Goal: Information Seeking & Learning: Learn about a topic

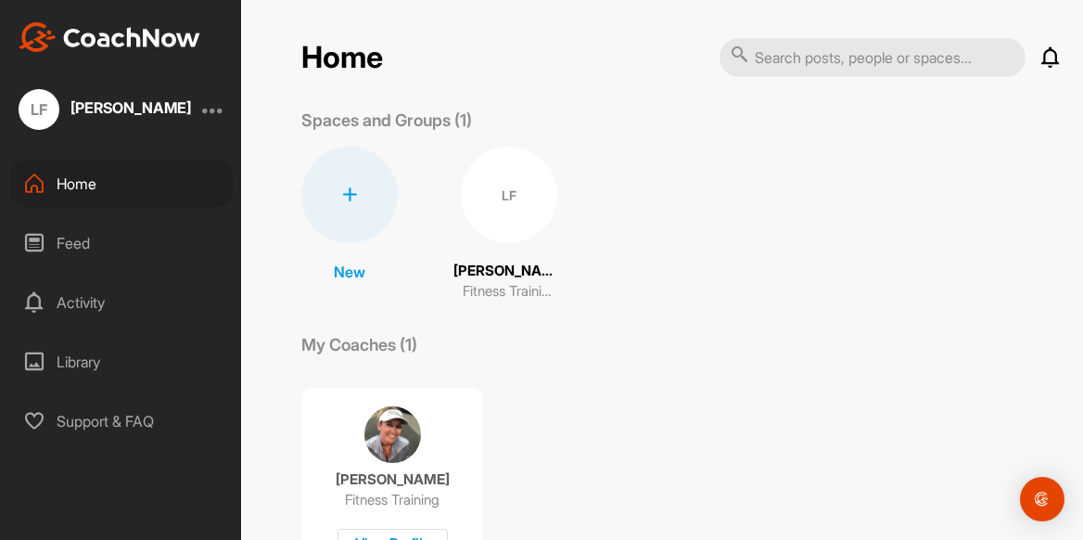
click at [379, 438] on img at bounding box center [392, 434] width 57 height 57
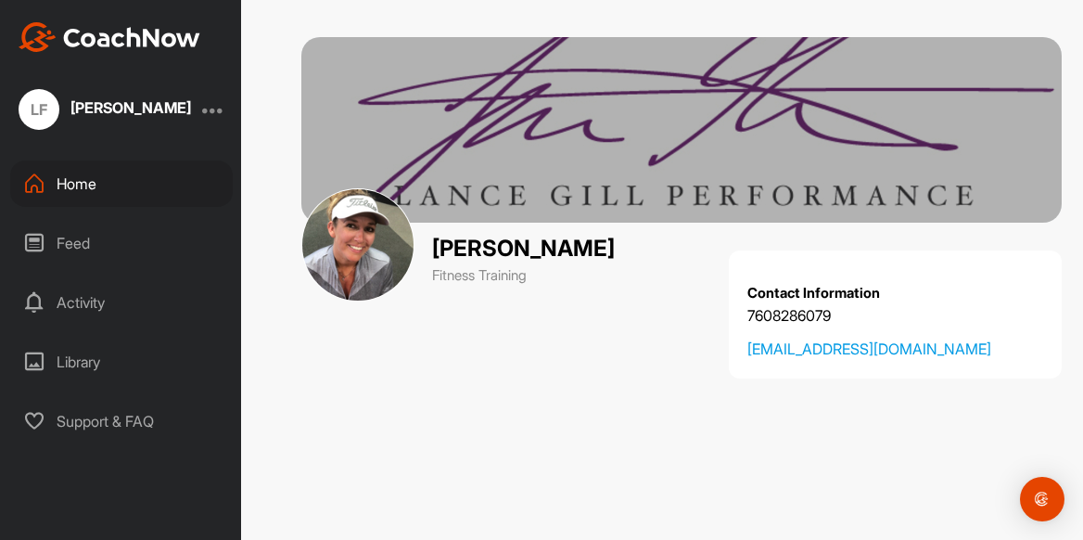
click at [87, 237] on div "Feed" at bounding box center [121, 243] width 223 height 46
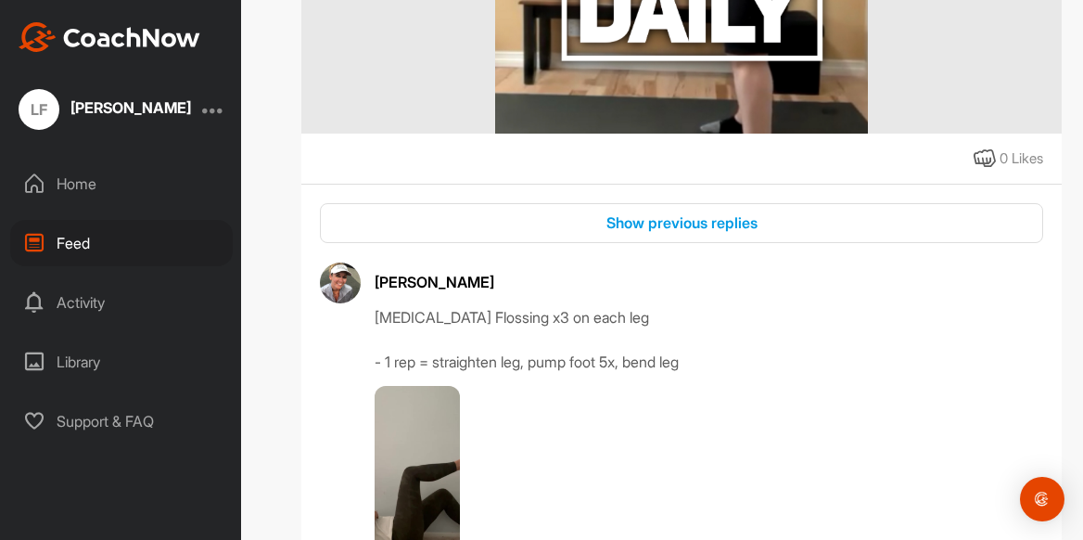
scroll to position [576, 0]
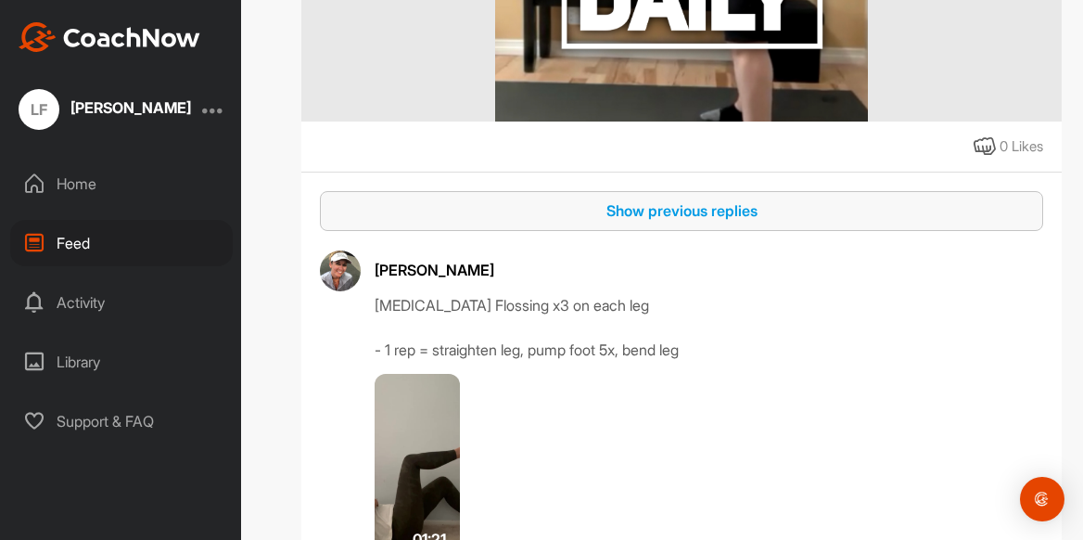
click at [732, 211] on div "Show previous replies" at bounding box center [682, 210] width 694 height 22
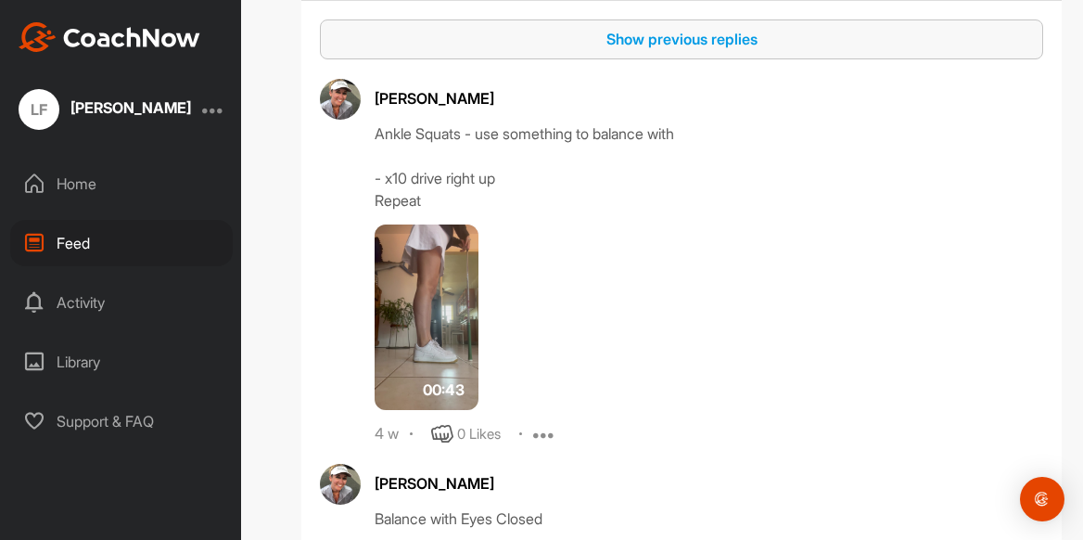
scroll to position [740, 0]
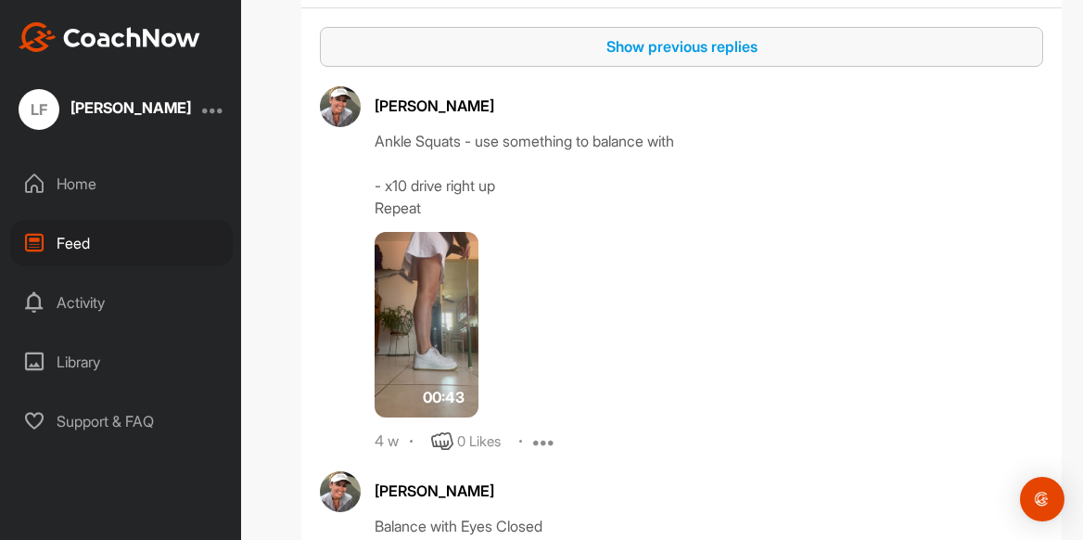
click at [537, 438] on icon at bounding box center [544, 441] width 22 height 22
click at [726, 401] on div "00:43" at bounding box center [582, 324] width 415 height 185
click at [447, 302] on img at bounding box center [427, 324] width 104 height 185
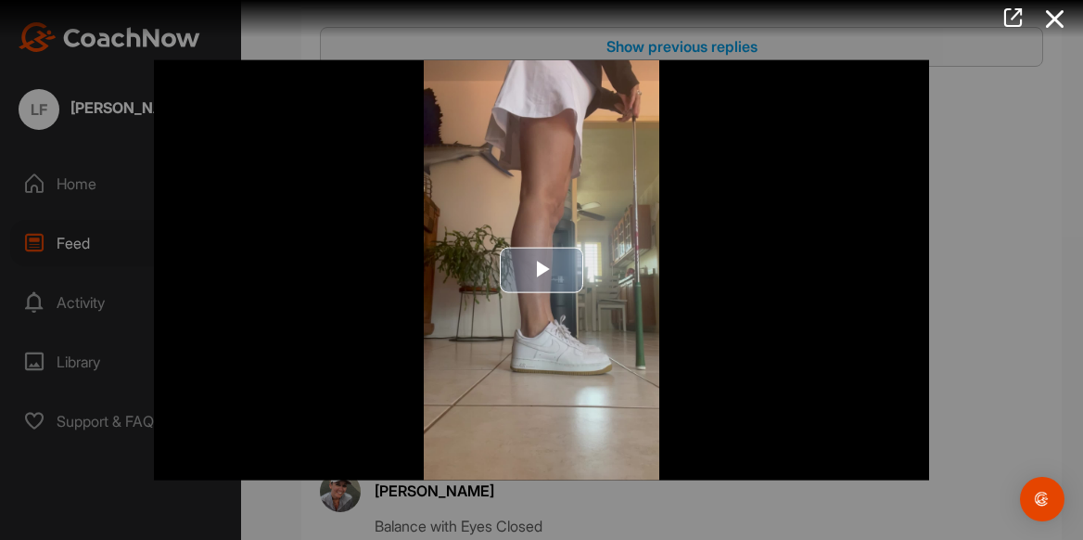
click at [541, 270] on span "Video Player" at bounding box center [541, 270] width 0 height 0
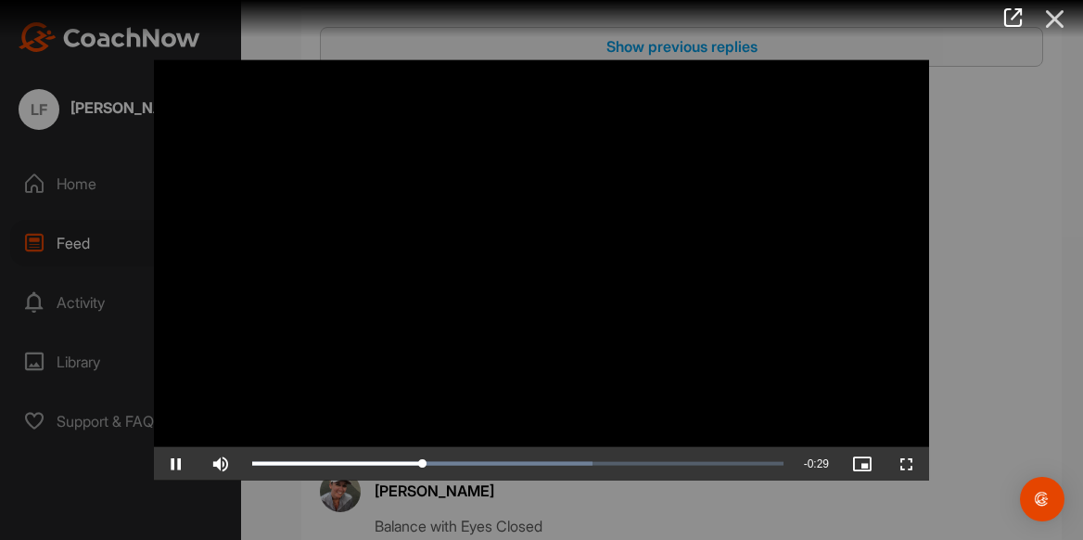
click at [1052, 18] on icon at bounding box center [1055, 19] width 43 height 34
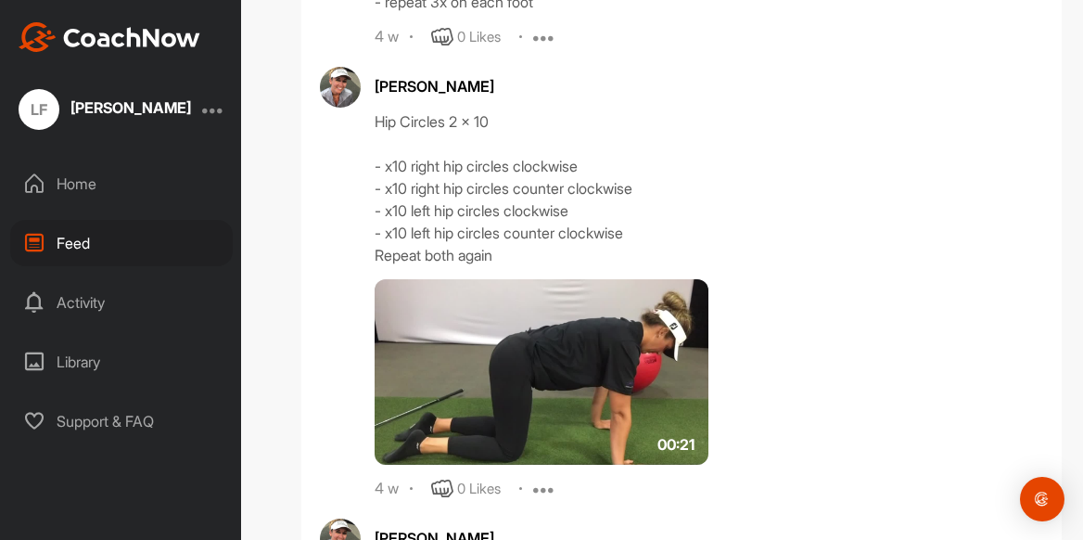
scroll to position [1338, 0]
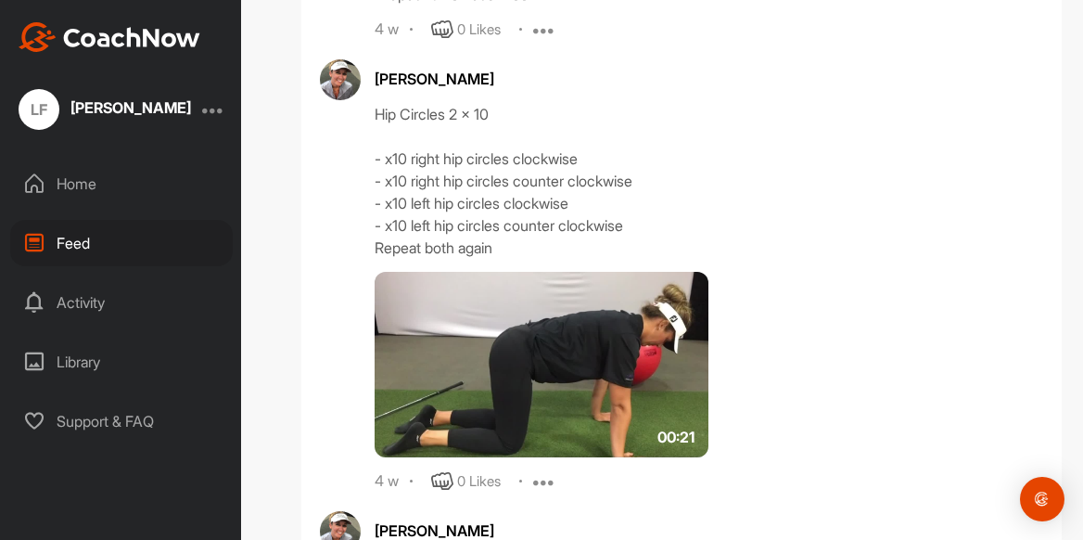
click at [558, 343] on img at bounding box center [542, 364] width 334 height 185
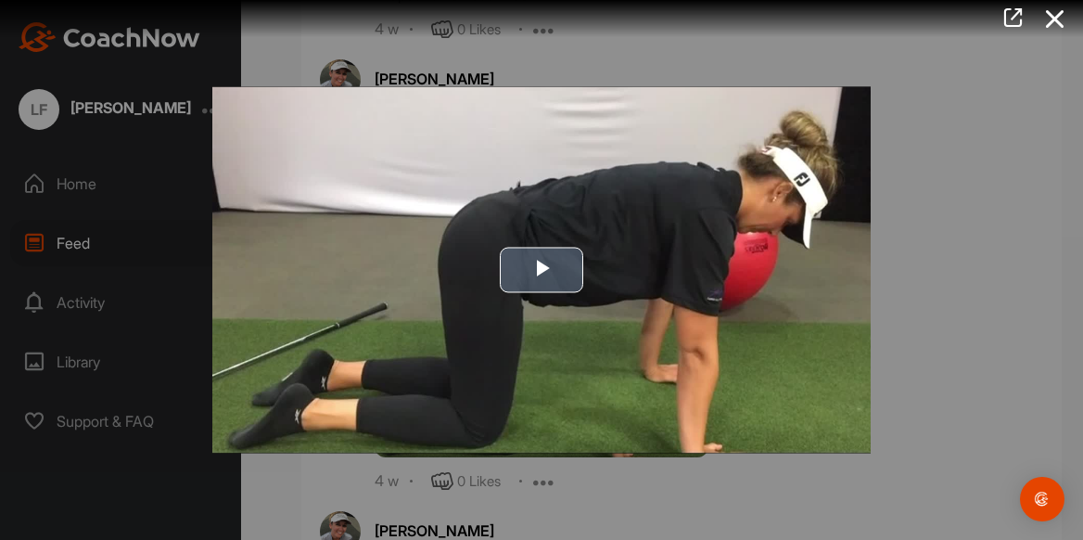
click at [541, 270] on span "Video Player" at bounding box center [541, 270] width 0 height 0
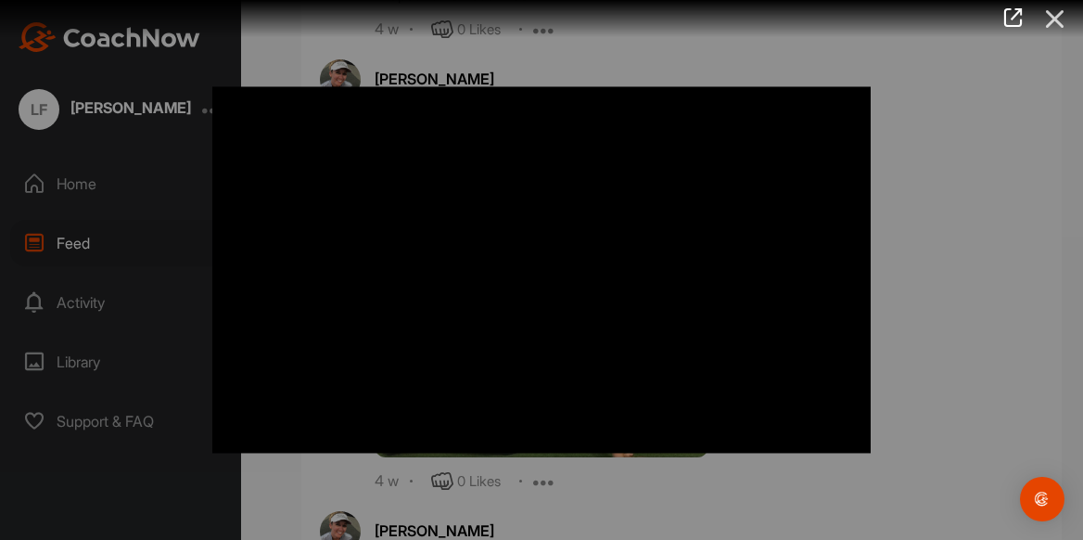
click at [1060, 20] on icon at bounding box center [1055, 19] width 43 height 34
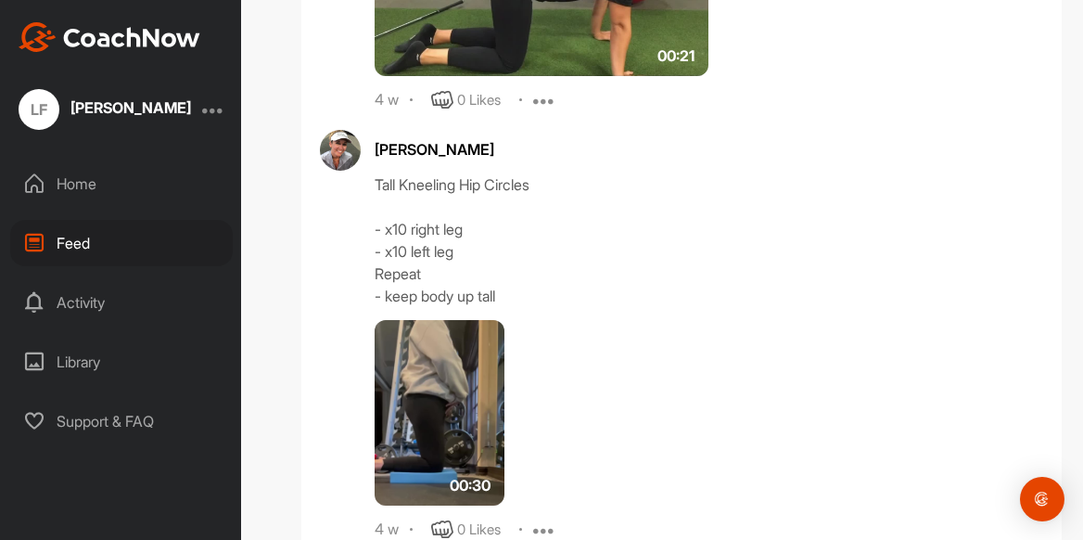
scroll to position [1787, 0]
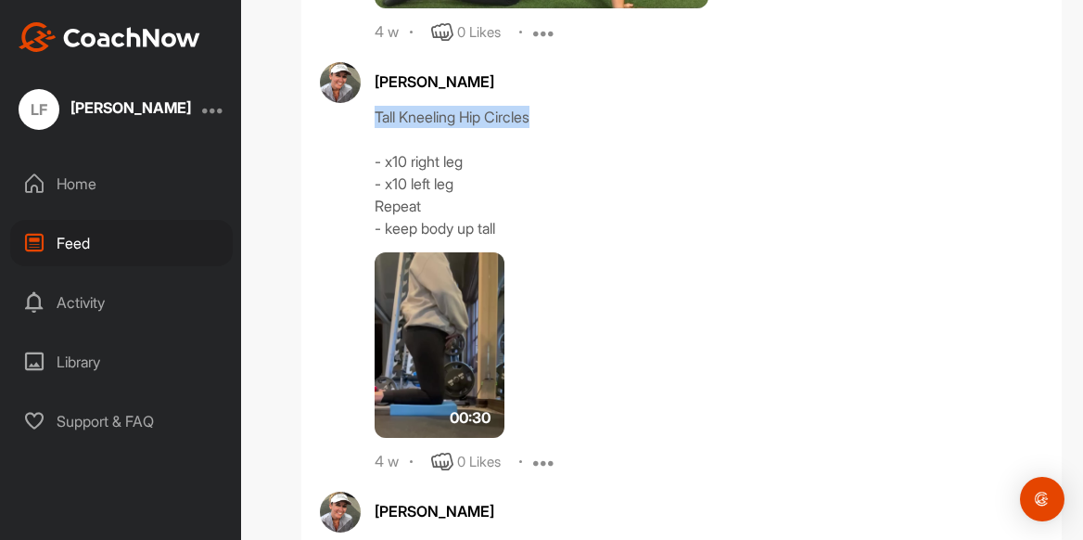
drag, startPoint x: 375, startPoint y: 118, endPoint x: 547, endPoint y: 123, distance: 172.5
click at [547, 123] on div "Tall Kneeling Hip Circles - x10 right leg - x10 left leg Repeat - keep body up …" at bounding box center [709, 173] width 668 height 134
copy div "Tall Kneeling Hip Circles"
click at [445, 290] on img at bounding box center [440, 344] width 130 height 185
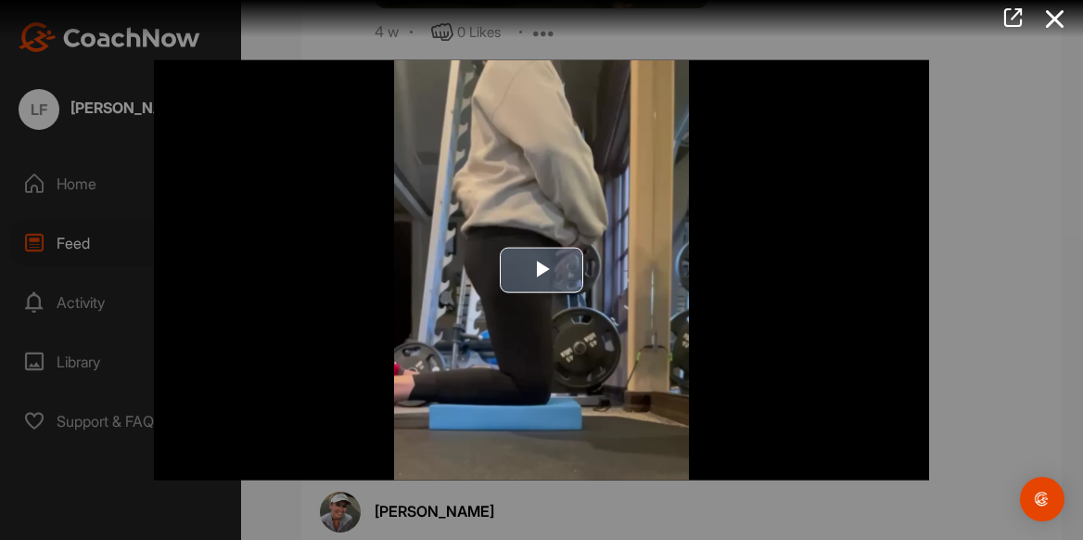
click at [541, 270] on span "Video Player" at bounding box center [541, 270] width 0 height 0
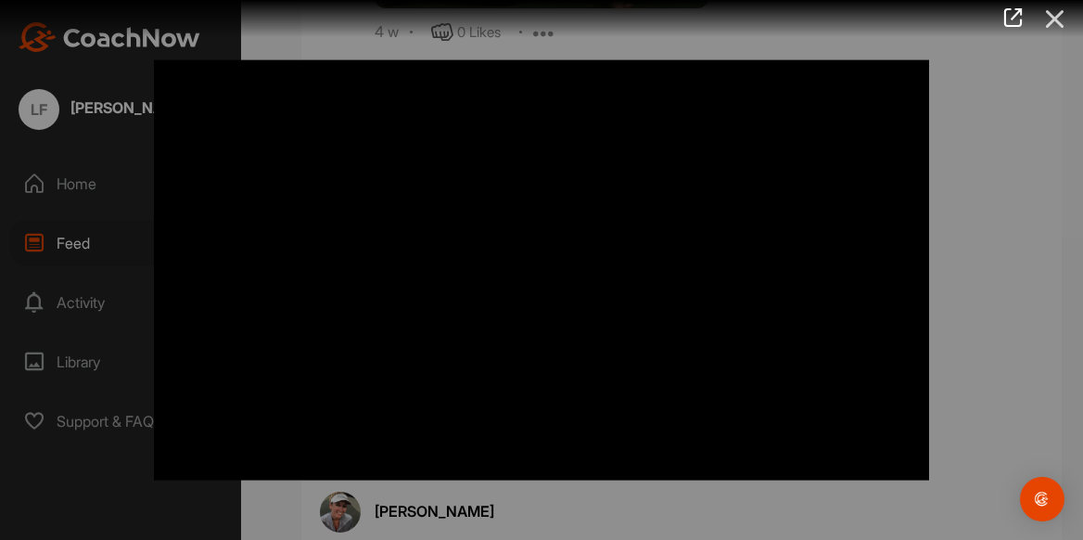
click at [1054, 23] on icon at bounding box center [1055, 19] width 43 height 34
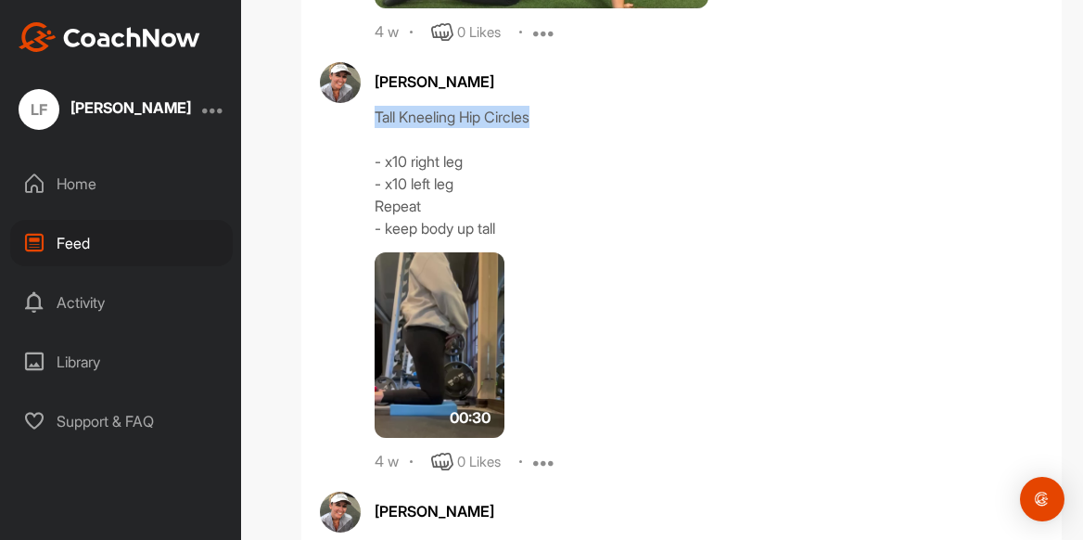
drag, startPoint x: 373, startPoint y: 114, endPoint x: 551, endPoint y: 109, distance: 178.1
click at [551, 109] on div "Tall Kneeling Hip Circles - x10 right leg - x10 left leg Repeat - keep body up …" at bounding box center [709, 173] width 668 height 134
copy div "Tall Kneeling Hip Circles"
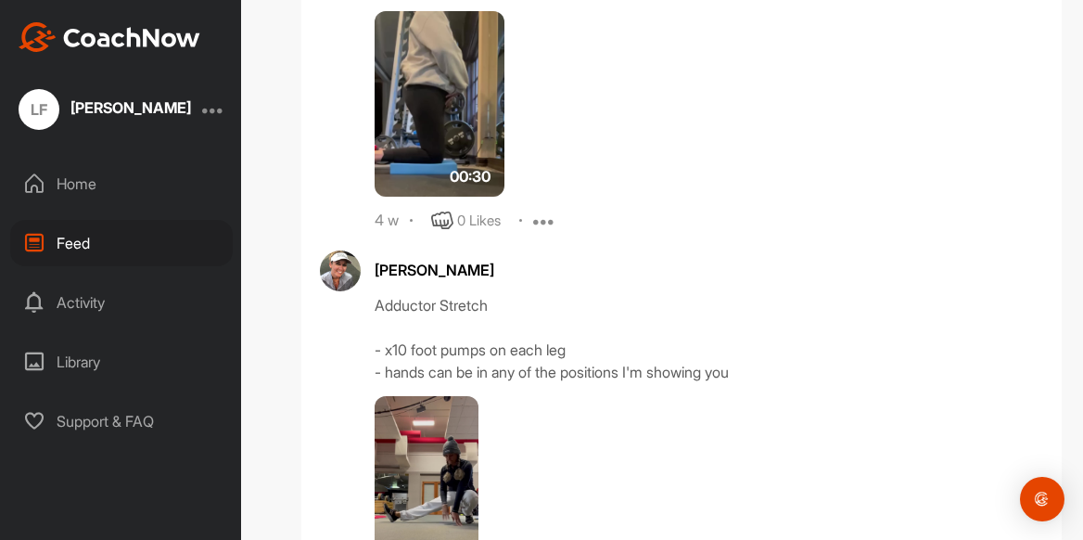
scroll to position [2076, 0]
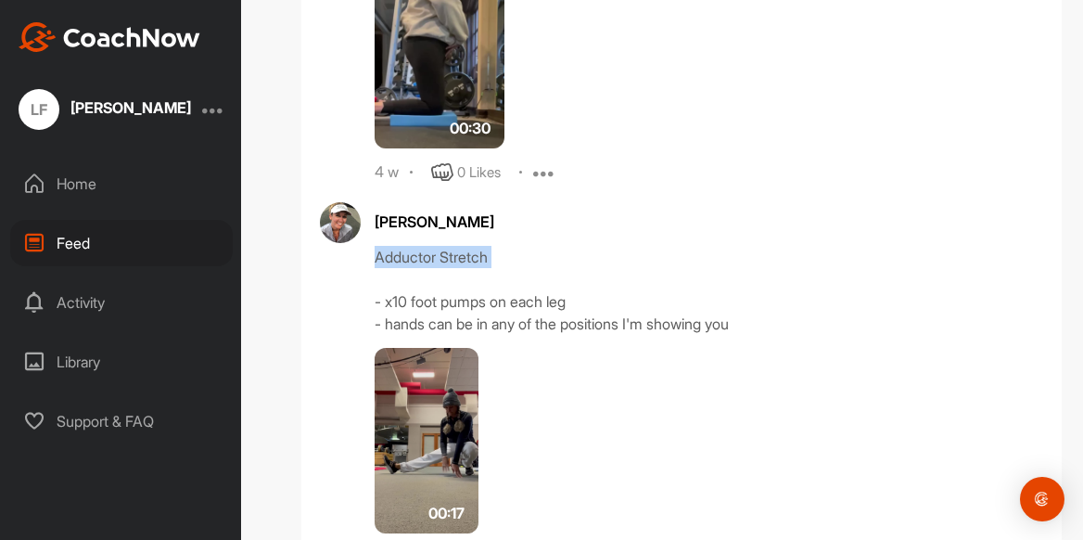
drag, startPoint x: 376, startPoint y: 258, endPoint x: 488, endPoint y: 270, distance: 111.9
click at [488, 270] on div "Adductor Stretch - x10 foot pumps on each leg - hands can be in any of the posi…" at bounding box center [709, 290] width 668 height 89
copy div "Adductor Stretch"
click at [448, 418] on img at bounding box center [427, 440] width 104 height 185
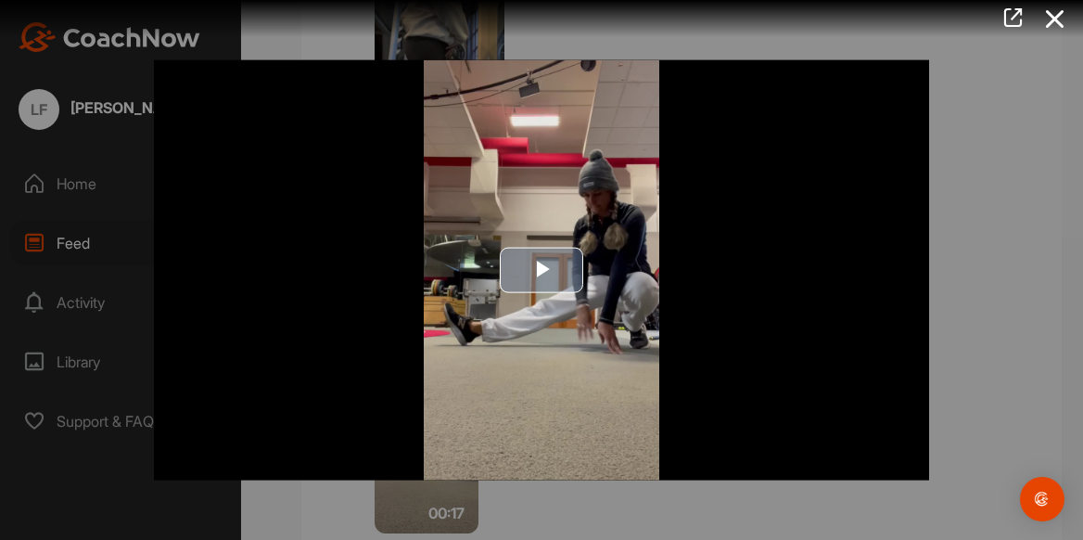
click at [541, 270] on span "Video Player" at bounding box center [541, 270] width 0 height 0
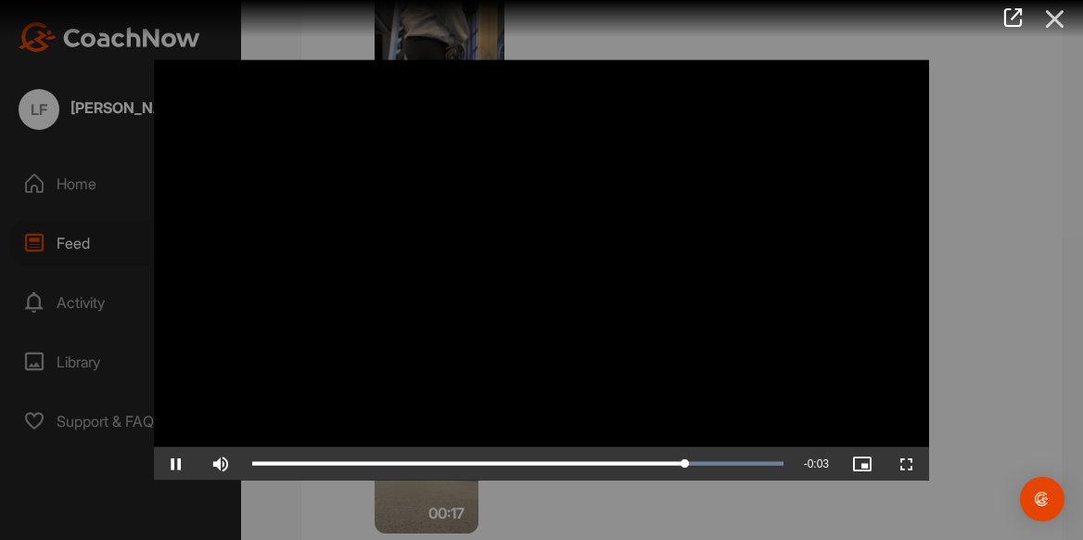
click at [1053, 22] on icon at bounding box center [1055, 19] width 43 height 34
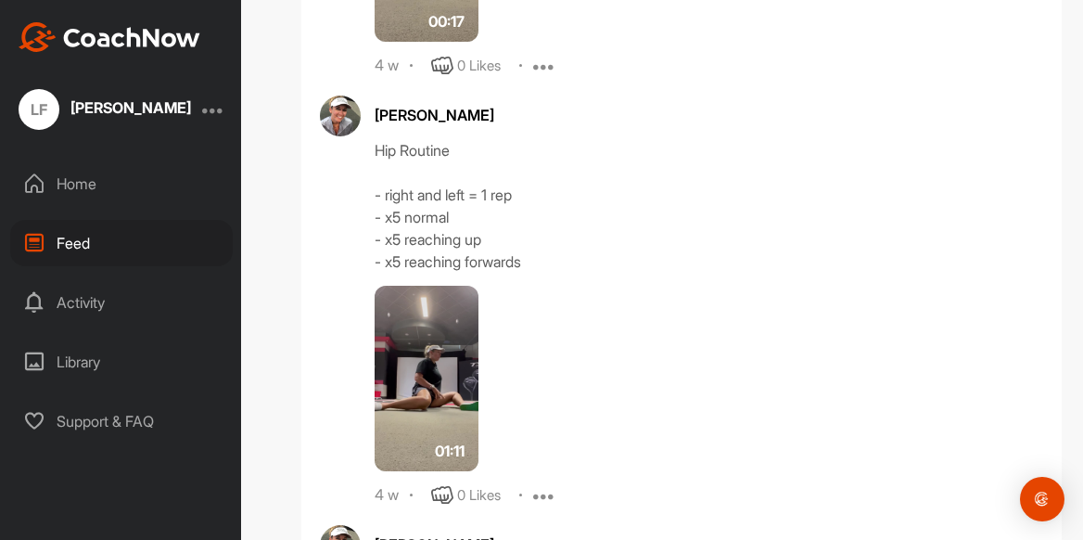
scroll to position [2616, 0]
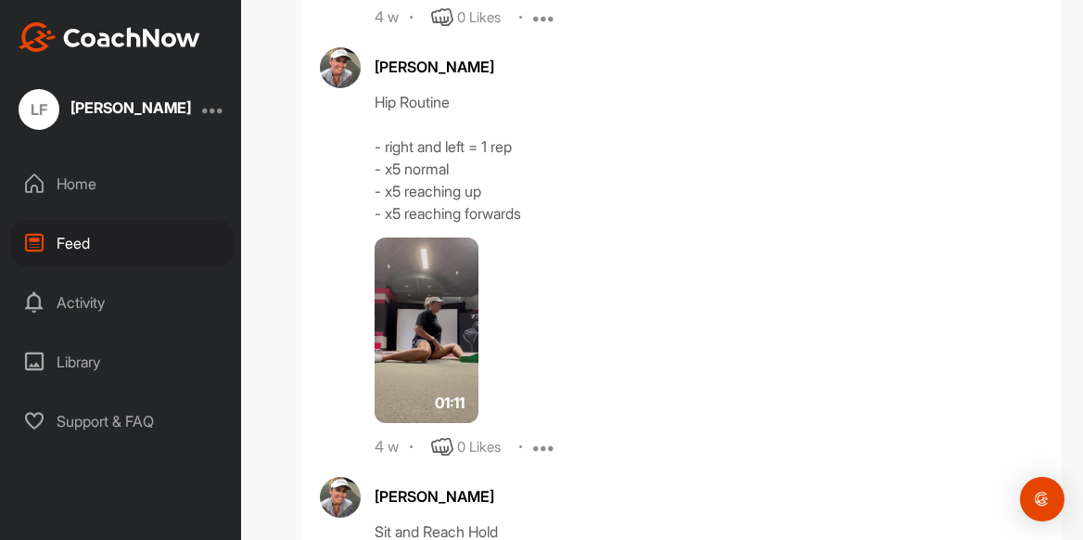
click at [426, 313] on img at bounding box center [427, 329] width 104 height 185
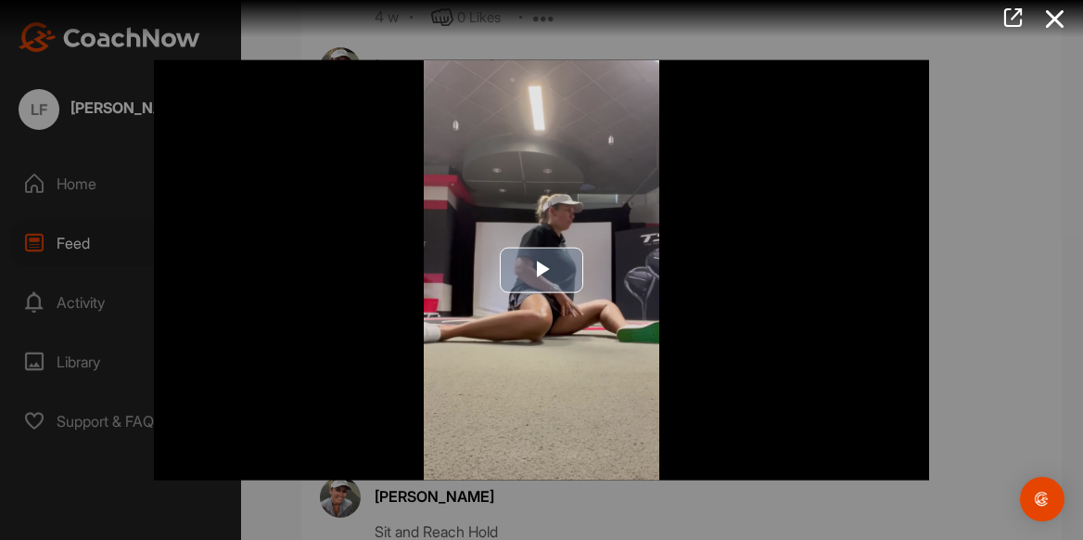
click at [541, 270] on span "Video Player" at bounding box center [541, 270] width 0 height 0
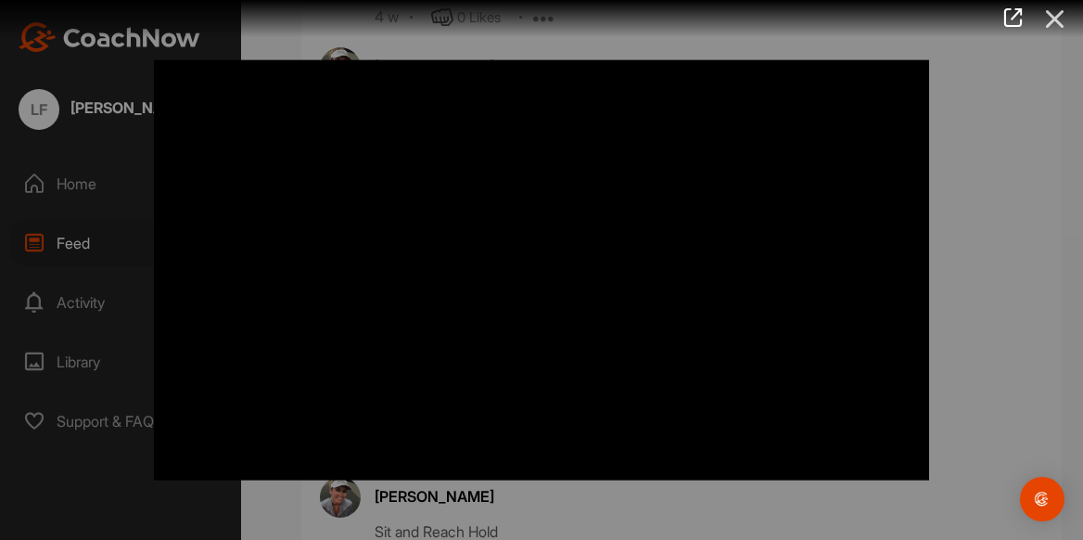
click at [1055, 25] on icon at bounding box center [1055, 19] width 43 height 34
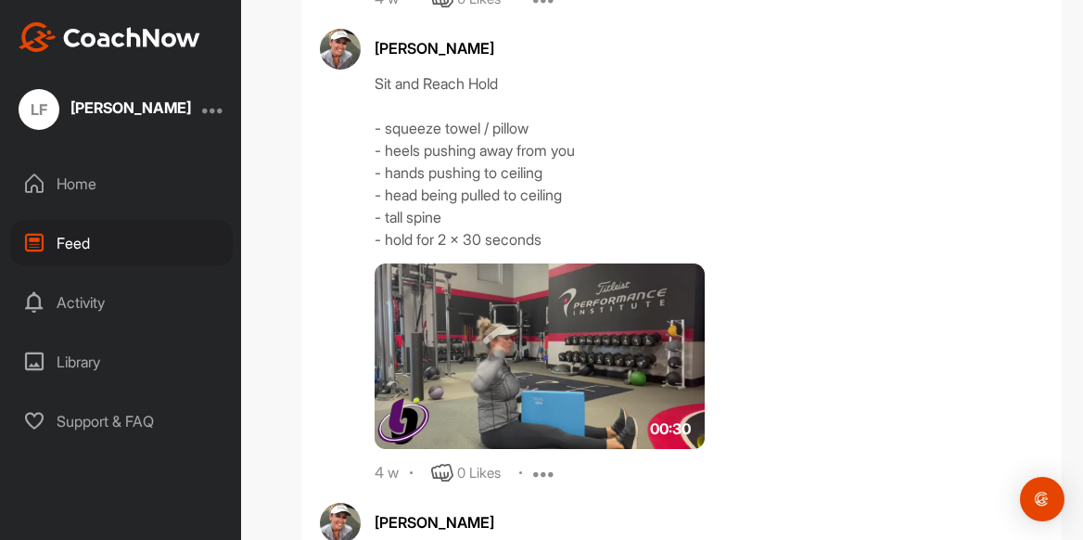
scroll to position [3077, 0]
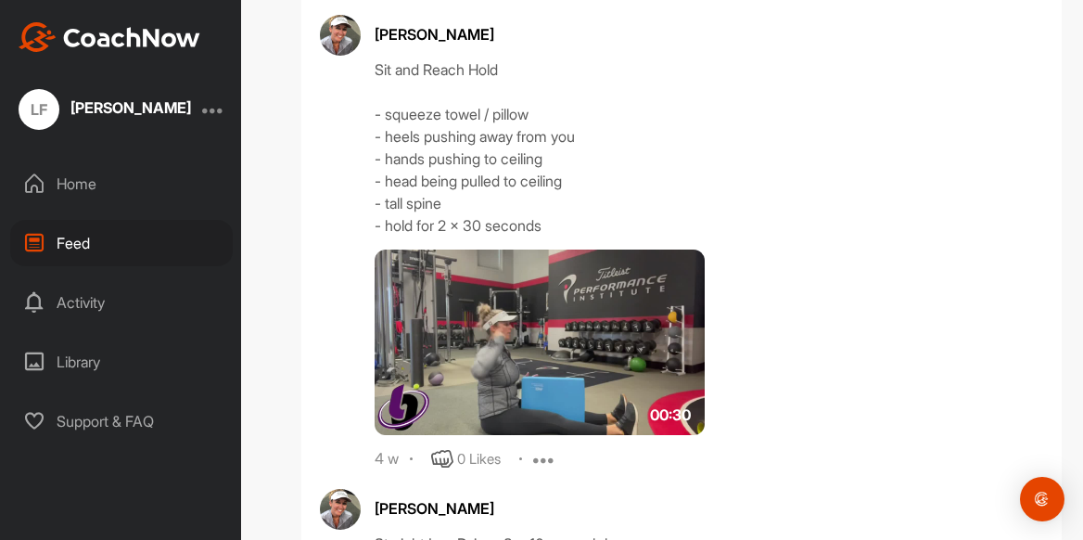
click at [606, 325] on img at bounding box center [540, 341] width 330 height 185
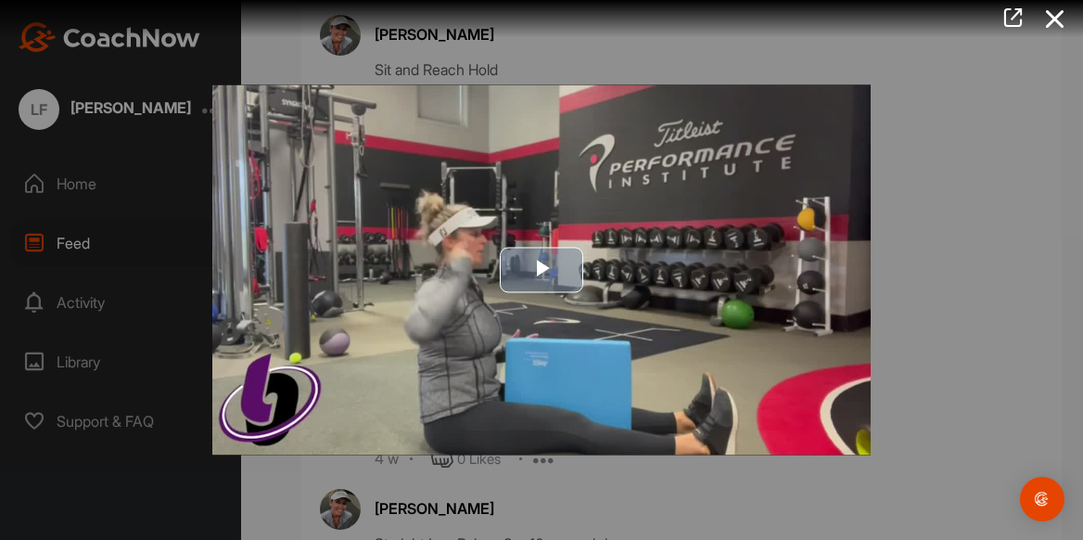
click at [541, 270] on span "Video Player" at bounding box center [541, 270] width 0 height 0
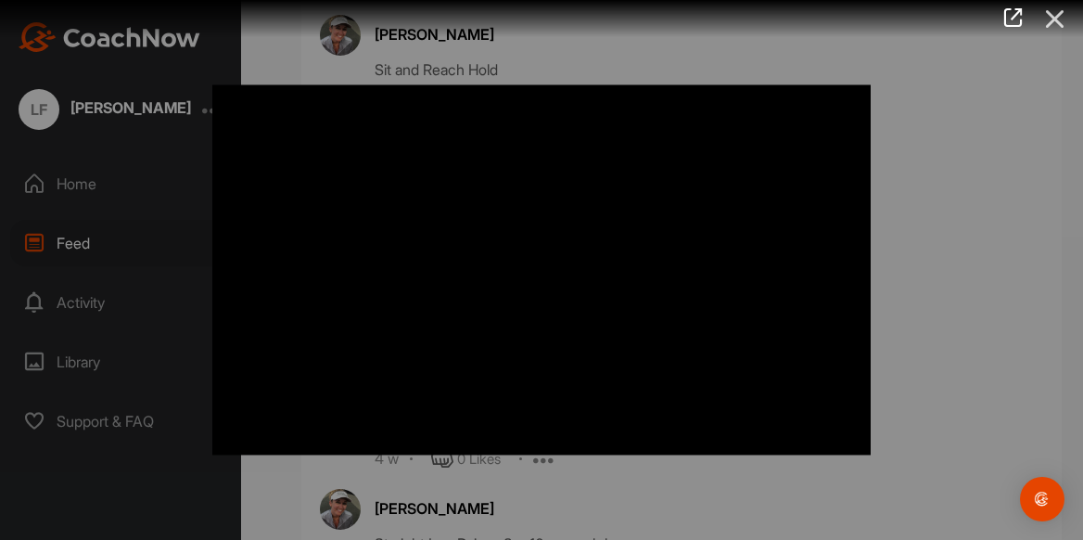
click at [1055, 20] on icon at bounding box center [1055, 19] width 43 height 34
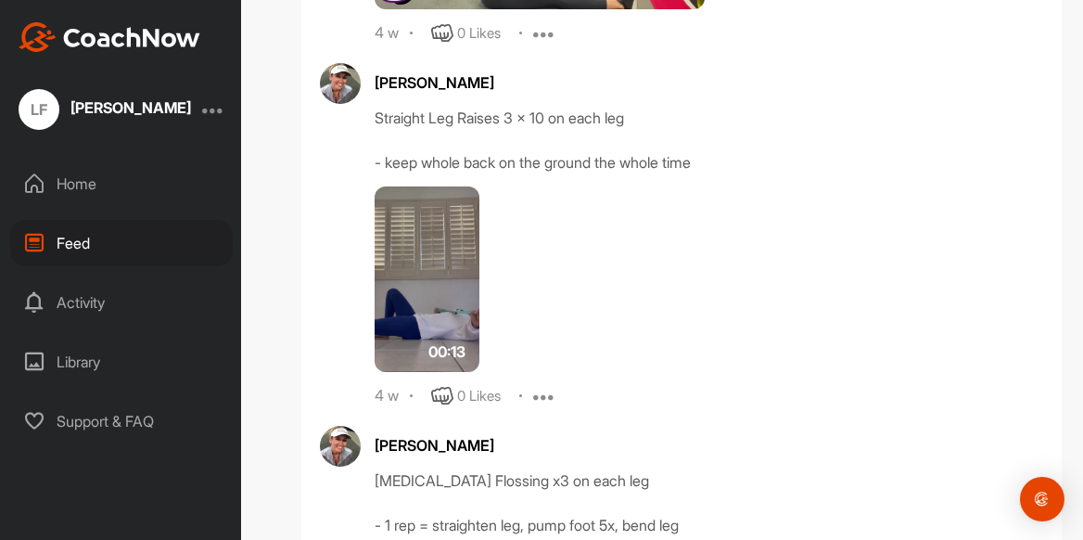
scroll to position [3523, 0]
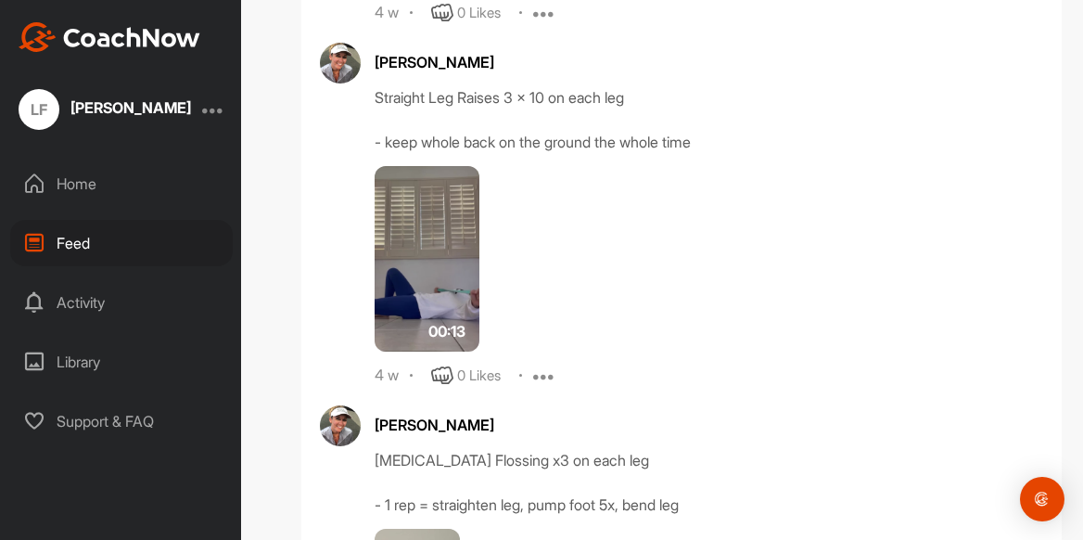
click at [430, 262] on img at bounding box center [427, 258] width 105 height 185
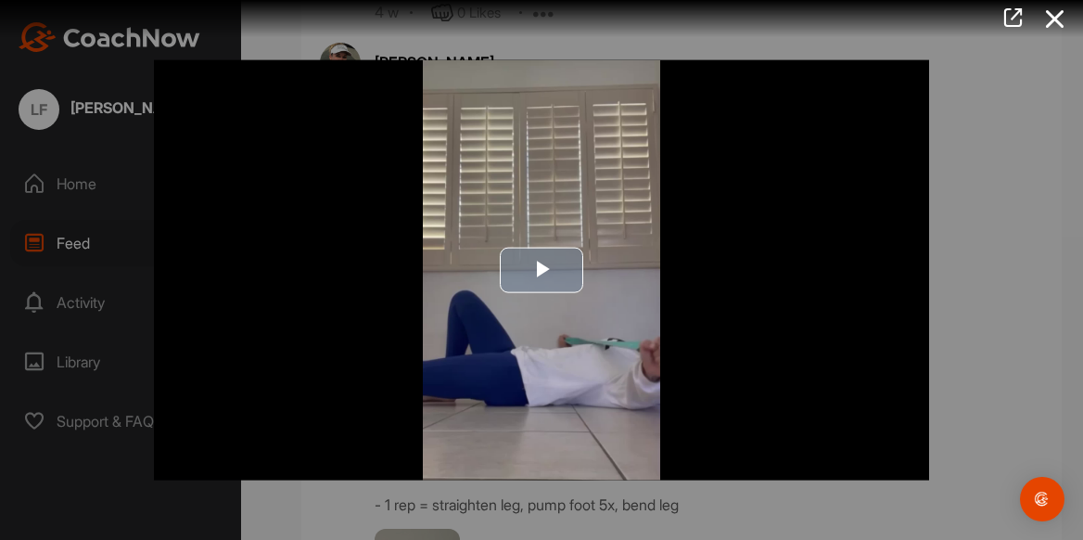
click at [541, 270] on span "Video Player" at bounding box center [541, 270] width 0 height 0
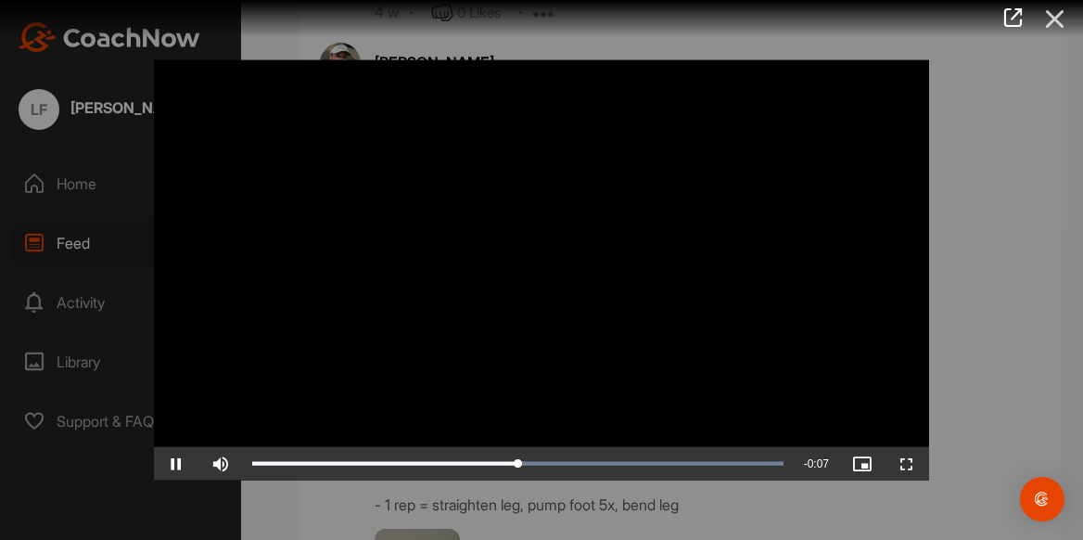
click at [1056, 22] on icon at bounding box center [1055, 19] width 43 height 34
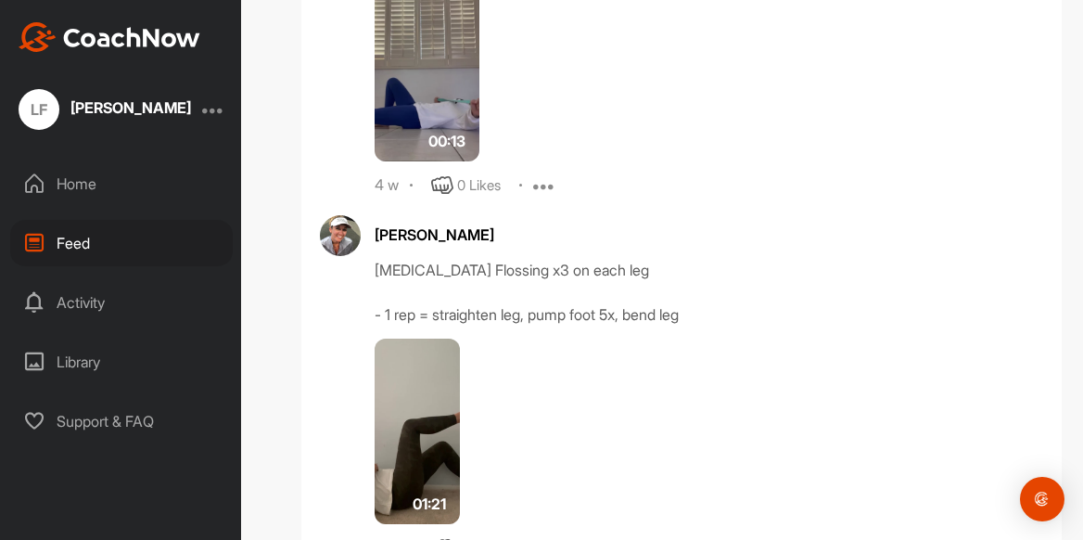
scroll to position [3815, 0]
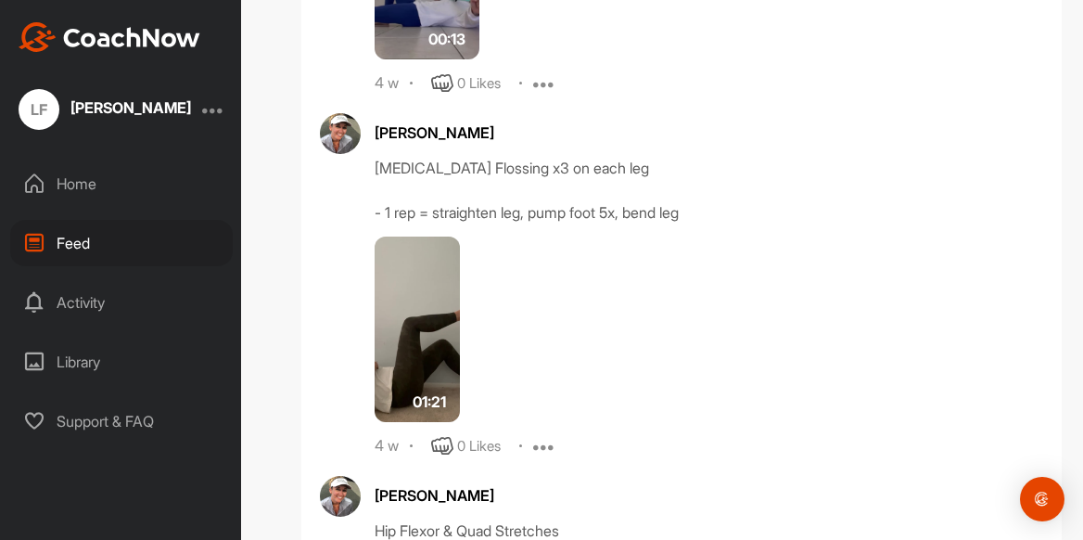
click at [411, 332] on img at bounding box center [417, 328] width 85 height 185
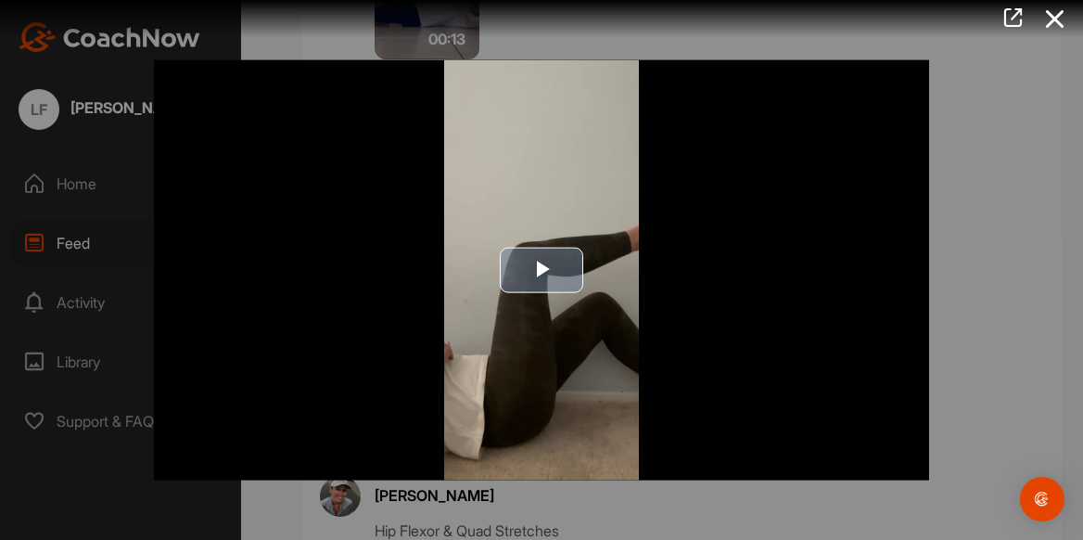
click at [541, 270] on span "Video Player" at bounding box center [541, 270] width 0 height 0
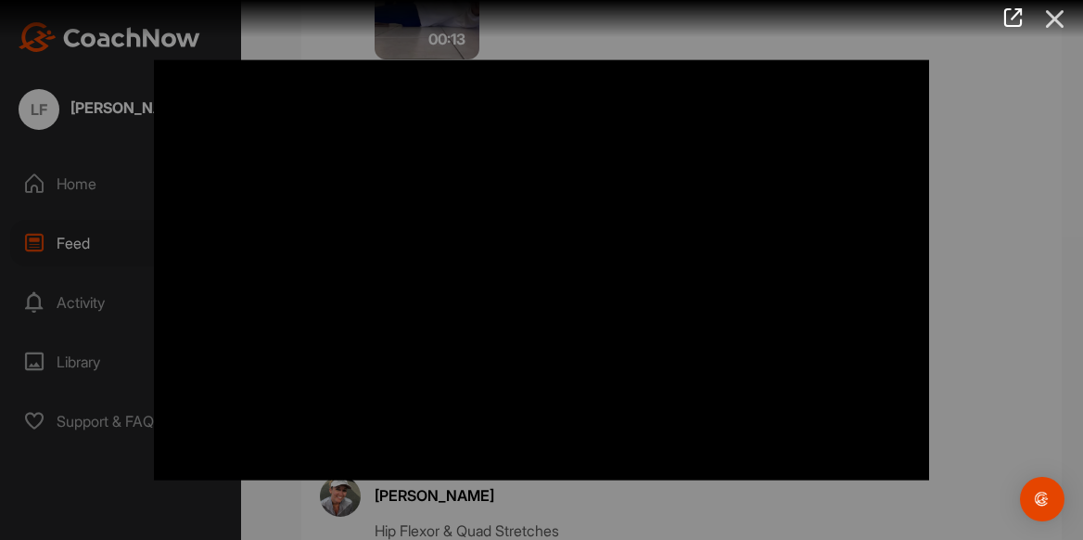
click at [1060, 19] on icon at bounding box center [1055, 19] width 43 height 34
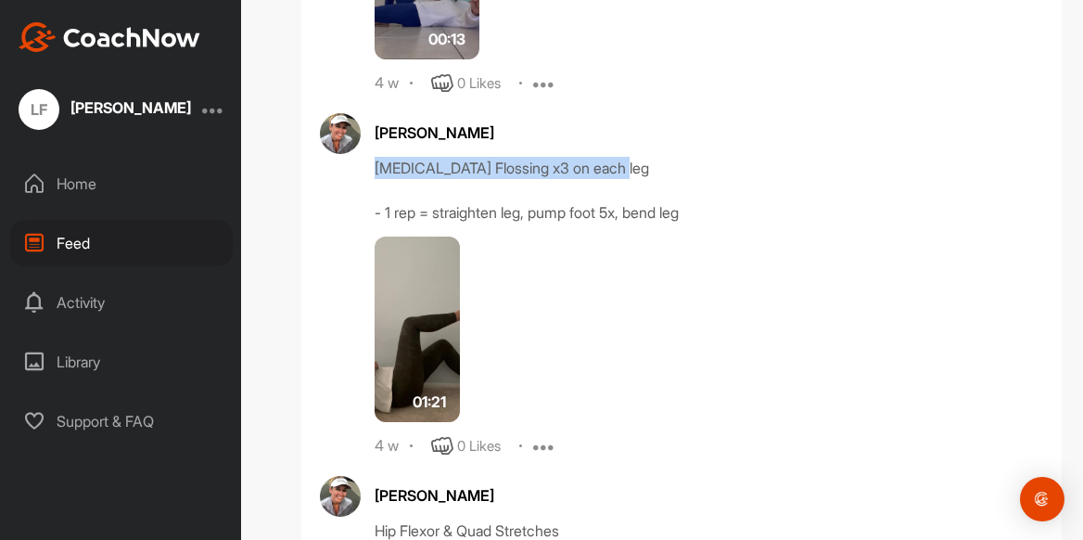
drag, startPoint x: 372, startPoint y: 170, endPoint x: 619, endPoint y: 180, distance: 247.8
click at [619, 180] on div "[MEDICAL_DATA] Flossing x3 on each leg - 1 rep = straighten leg, pump foot 5x, …" at bounding box center [709, 190] width 668 height 67
copy div "[MEDICAL_DATA] Flossing x3 on each leg"
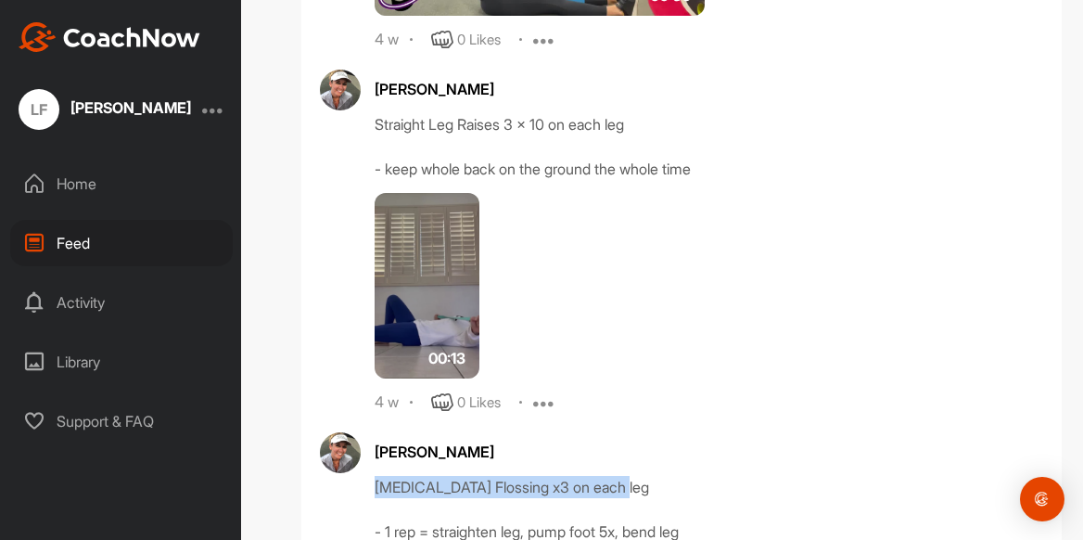
scroll to position [3469, 0]
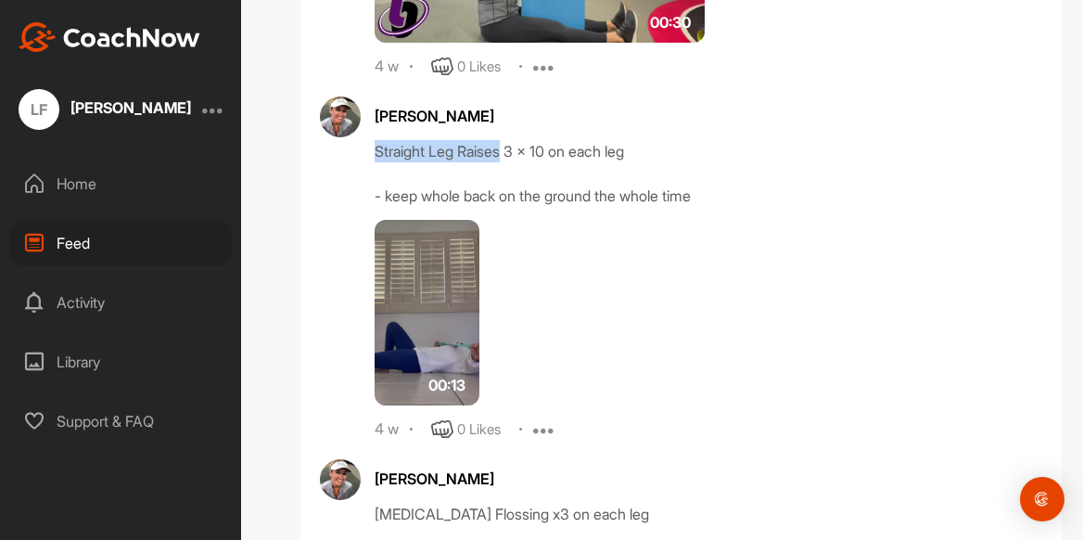
drag, startPoint x: 373, startPoint y: 150, endPoint x: 503, endPoint y: 155, distance: 130.8
click at [503, 155] on div "Straight Leg Raises 3 x 10 on each leg - keep whole back on the ground the whol…" at bounding box center [709, 173] width 668 height 67
copy div "Straight Leg Raises"
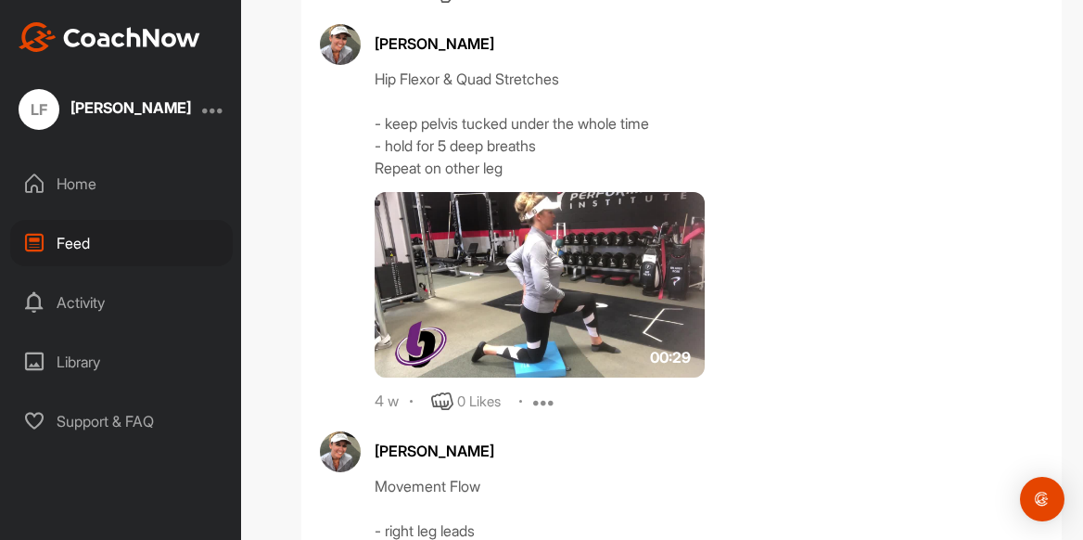
scroll to position [4294, 0]
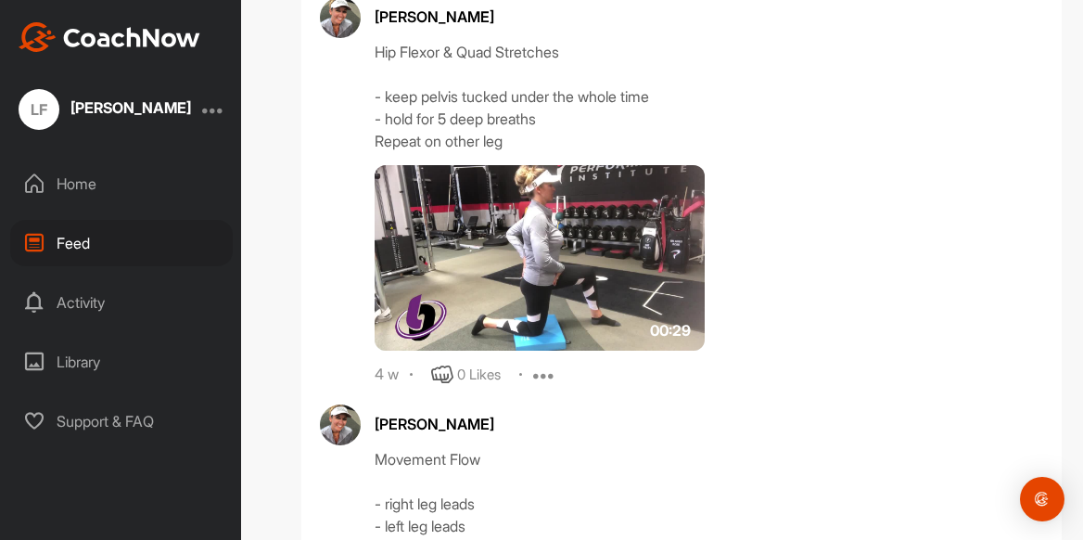
click at [529, 260] on img at bounding box center [540, 257] width 330 height 185
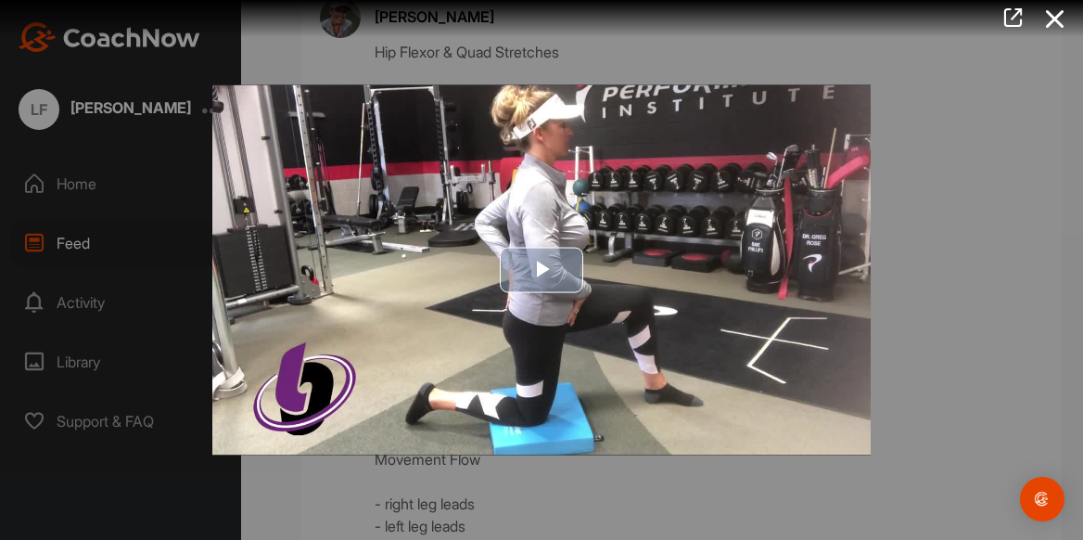
click at [541, 270] on span "Video Player" at bounding box center [541, 270] width 0 height 0
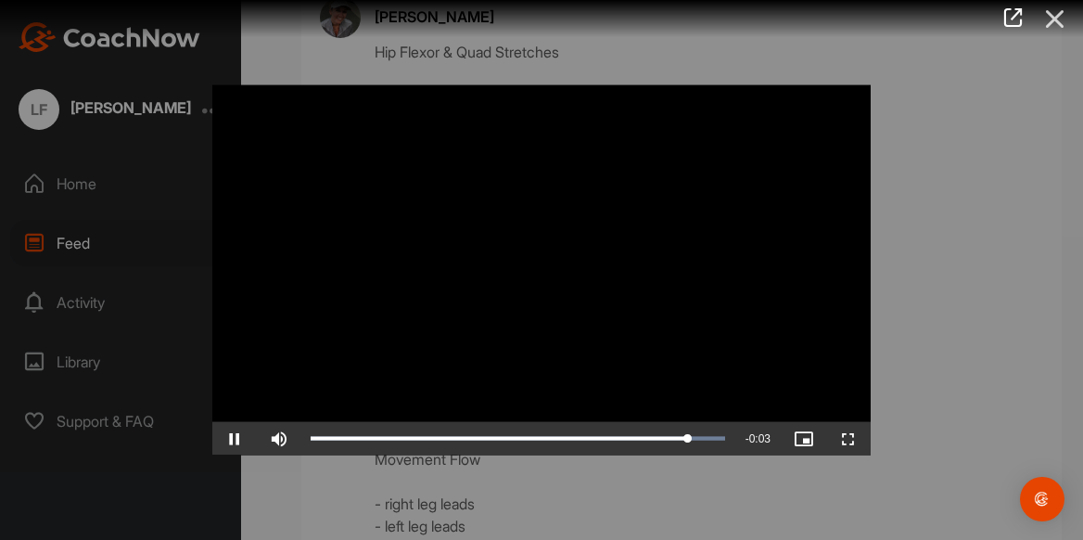
click at [1052, 18] on icon at bounding box center [1055, 19] width 43 height 34
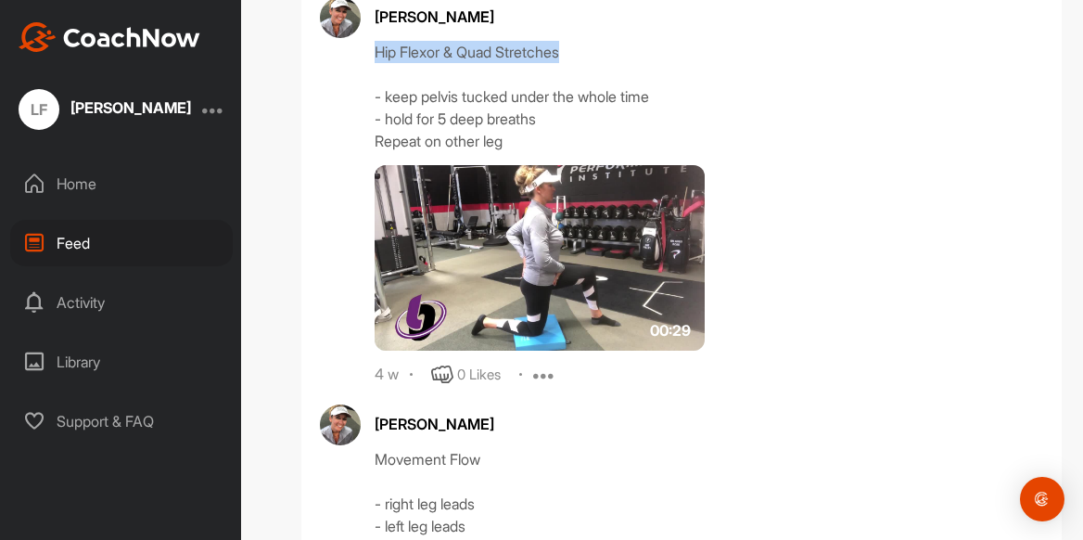
drag, startPoint x: 373, startPoint y: 54, endPoint x: 575, endPoint y: 45, distance: 202.3
click at [575, 45] on div "Hip Flexor & Quad Stretches - keep pelvis tucked under the whole time - hold fo…" at bounding box center [709, 96] width 668 height 111
copy div "Hip Flexor & Quad Stretches"
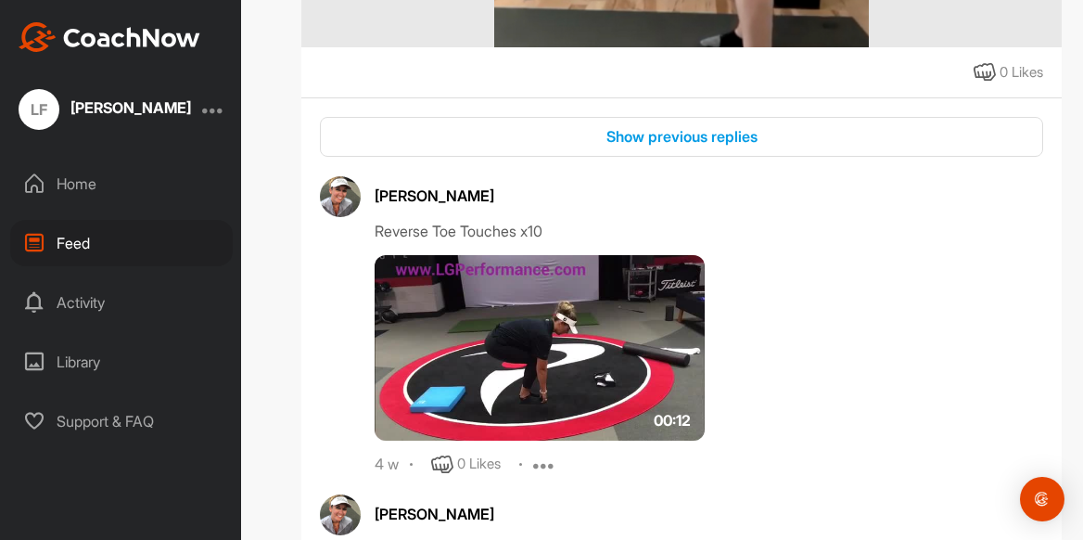
scroll to position [5577, 0]
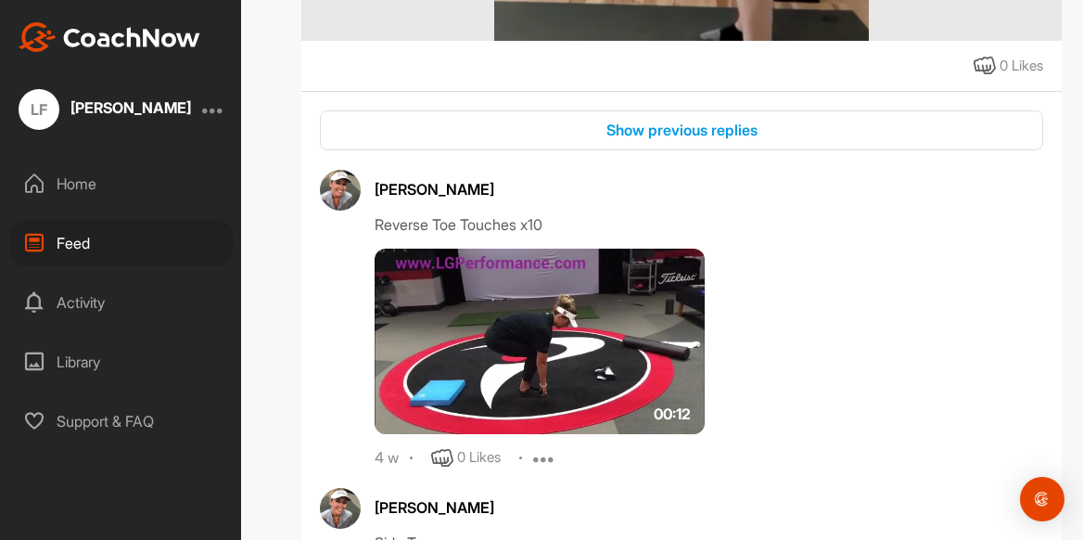
click at [535, 323] on img at bounding box center [540, 340] width 330 height 185
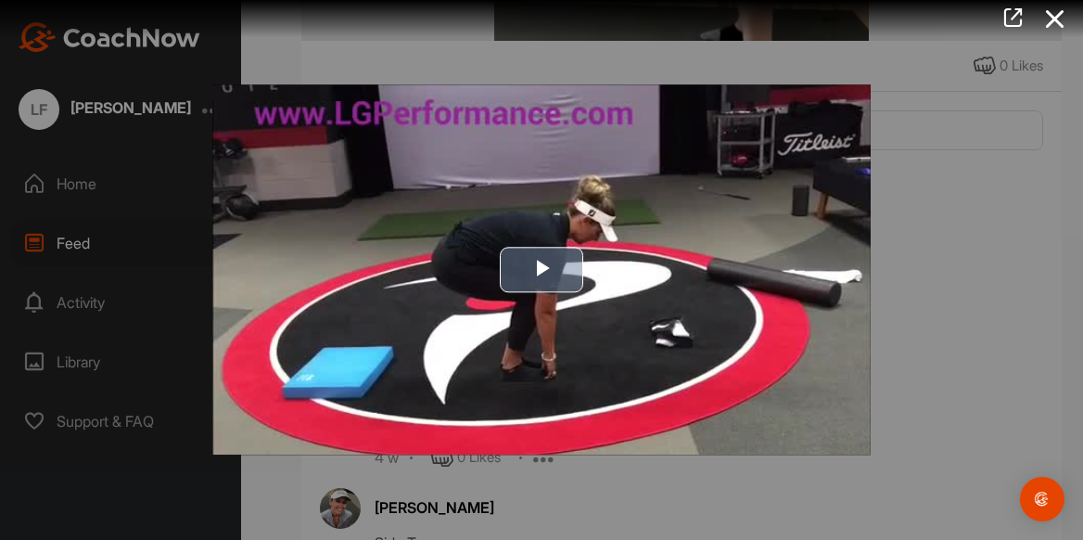
click at [541, 270] on span "Video Player" at bounding box center [541, 270] width 0 height 0
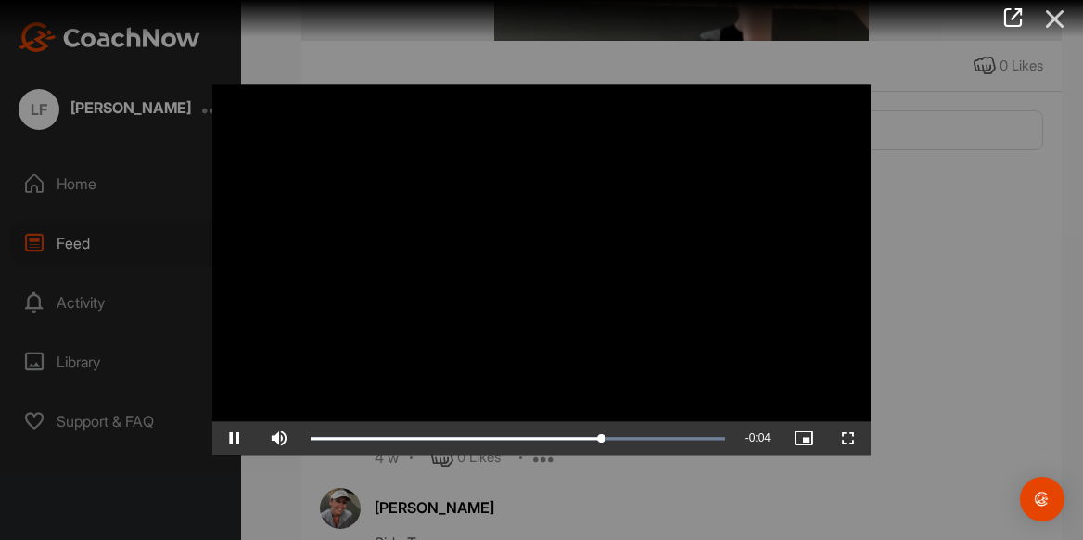
click at [1052, 19] on icon at bounding box center [1055, 19] width 43 height 34
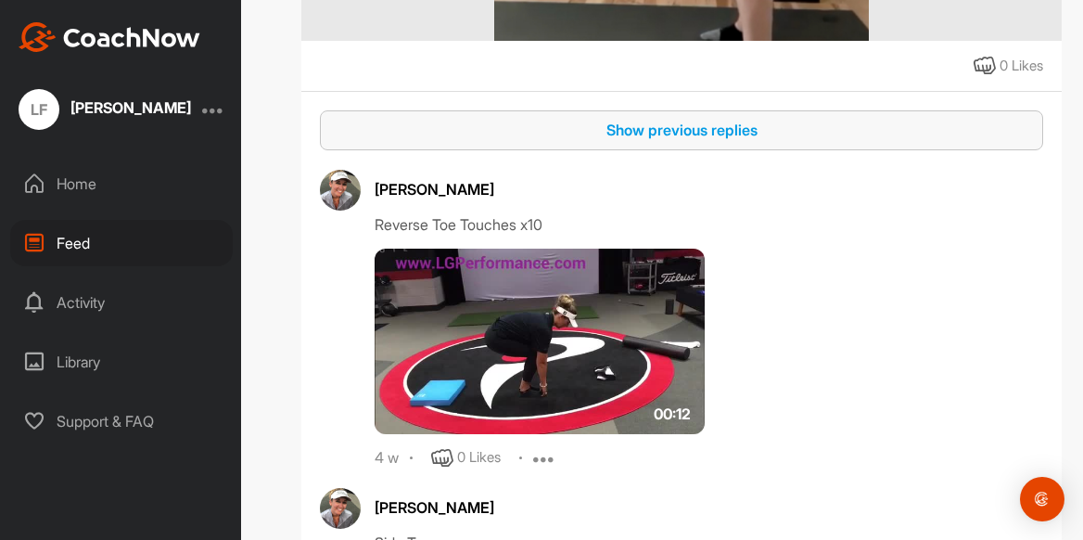
click at [621, 134] on div "Show previous replies" at bounding box center [682, 130] width 694 height 22
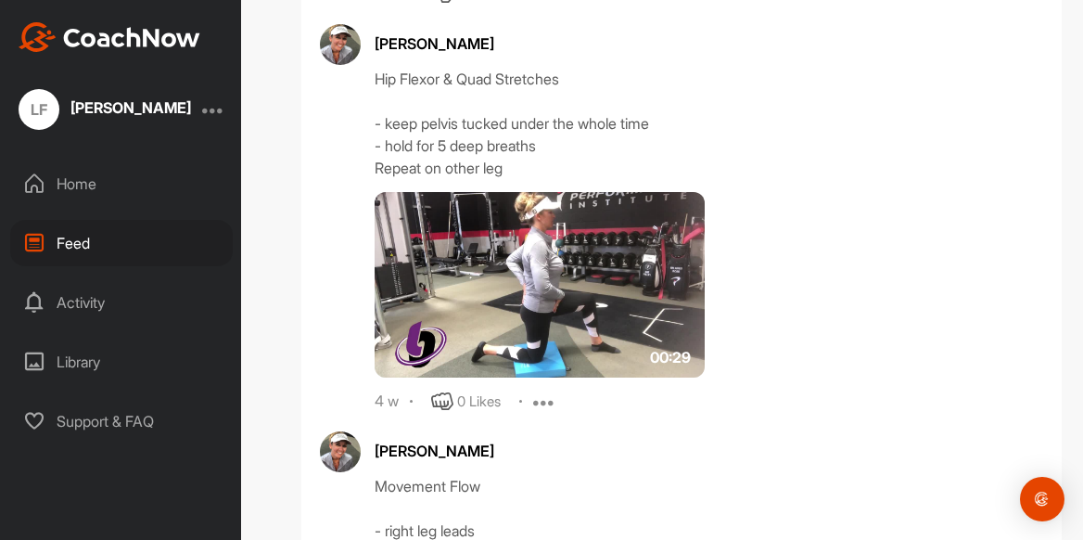
scroll to position [4250, 0]
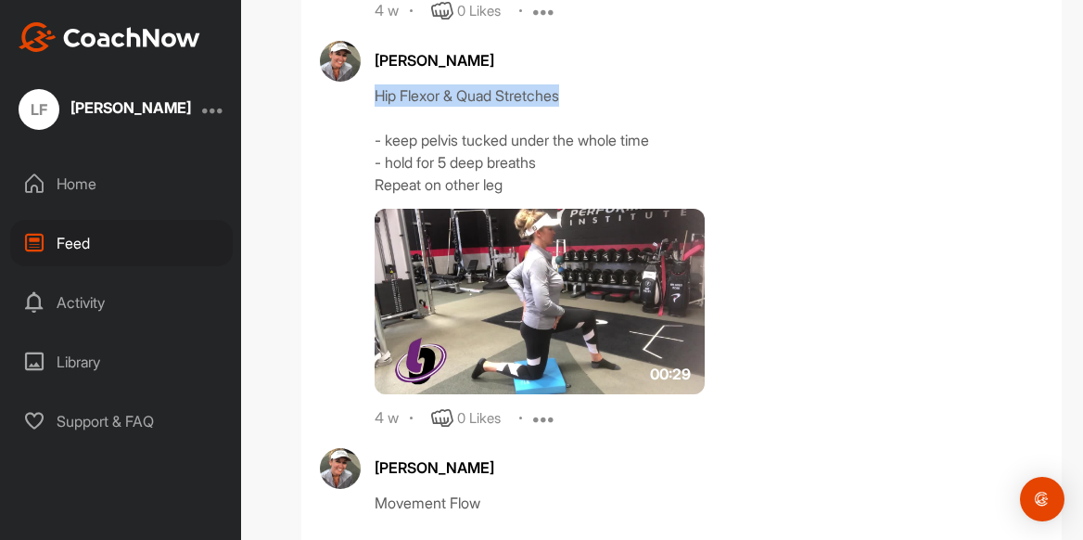
drag, startPoint x: 370, startPoint y: 96, endPoint x: 574, endPoint y: 100, distance: 204.0
click at [574, 100] on div "[PERSON_NAME] Hip Flexor & Quad Stretches - keep pelvis tucked under the whole …" at bounding box center [681, 235] width 723 height 388
copy div "Hip Flexor & Quad Stretches"
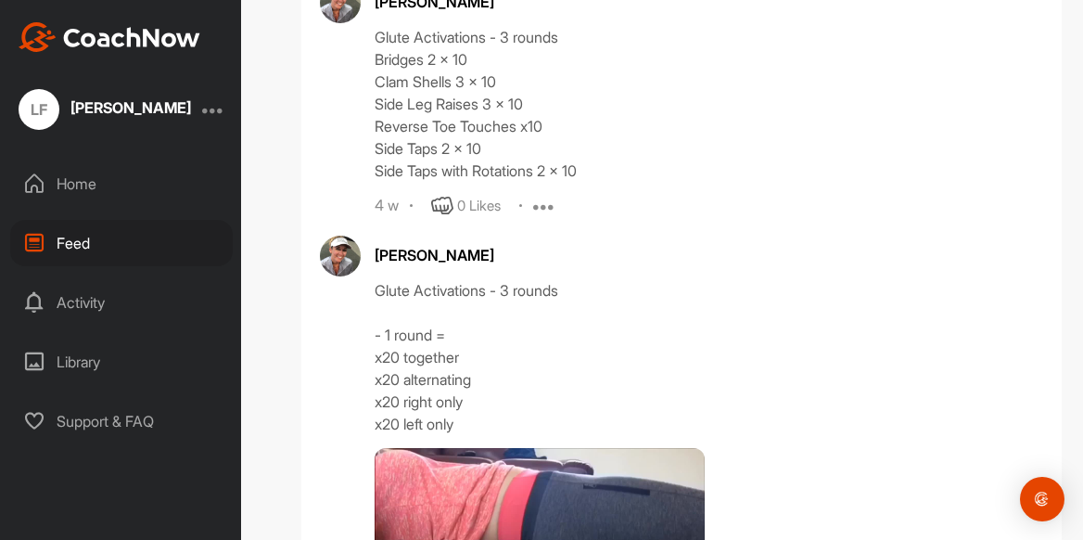
scroll to position [5839, 0]
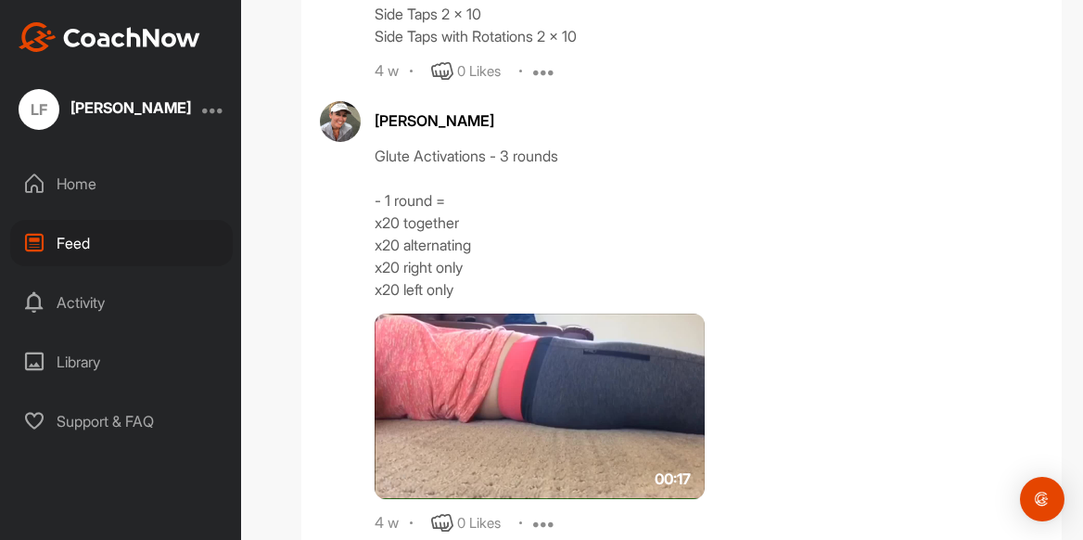
click at [371, 155] on div "[PERSON_NAME] Glute Activations - 3 rounds - 1 round = x20 together x20 alterna…" at bounding box center [681, 317] width 723 height 433
drag, startPoint x: 372, startPoint y: 155, endPoint x: 486, endPoint y: 162, distance: 114.3
click at [486, 162] on div "Glute Activations - 3 rounds - 1 round = x20 together x20 alternating x20 right…" at bounding box center [709, 223] width 668 height 156
copy div "Glute Activations"
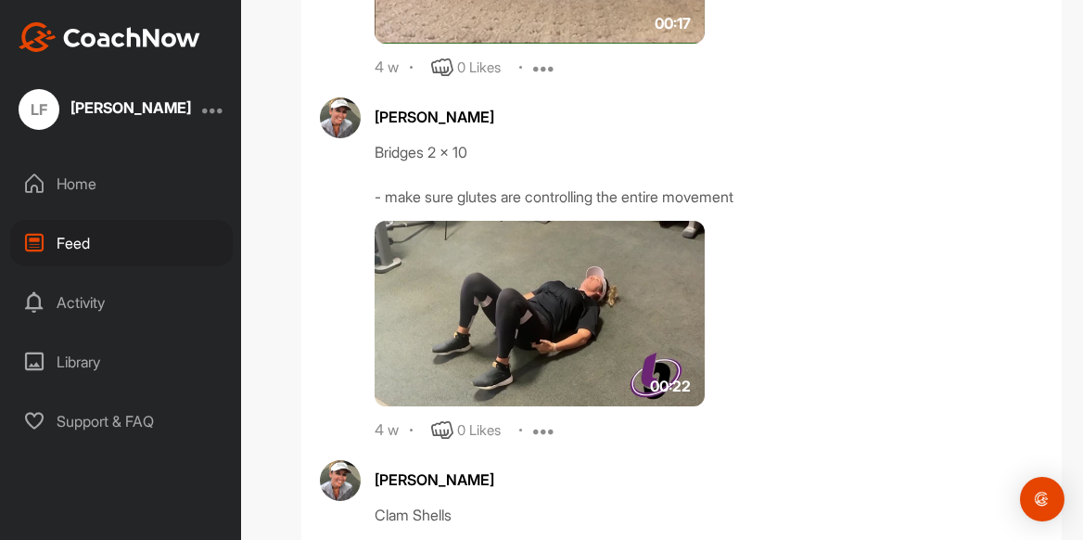
scroll to position [6328, 0]
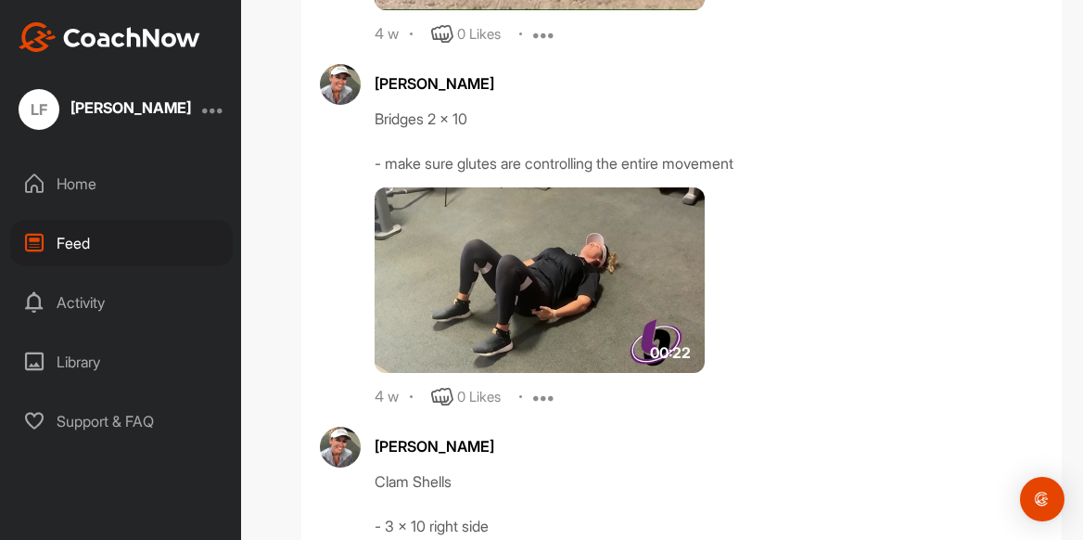
click at [598, 274] on img at bounding box center [540, 279] width 330 height 185
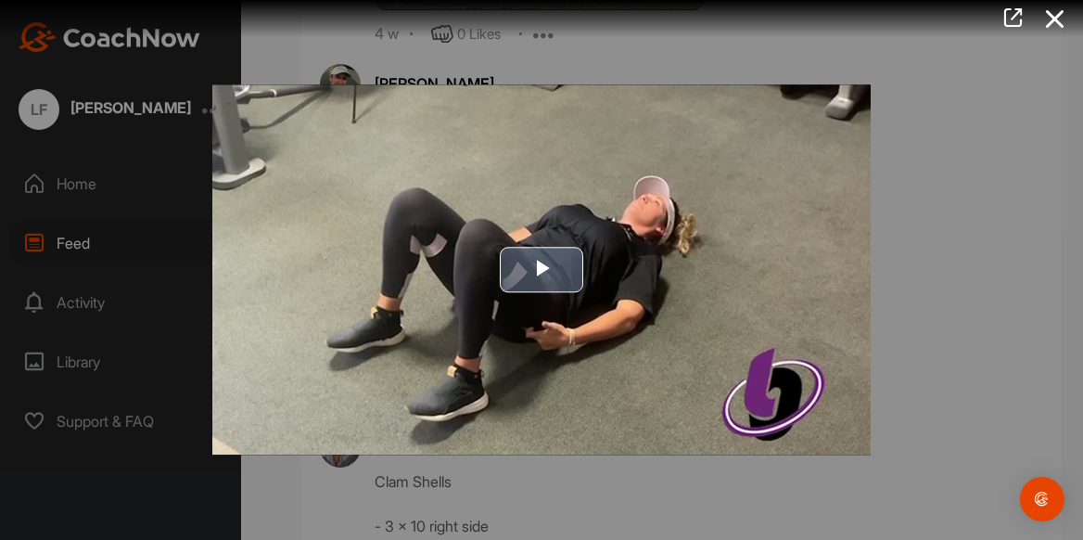
click at [541, 270] on span "Video Player" at bounding box center [541, 270] width 0 height 0
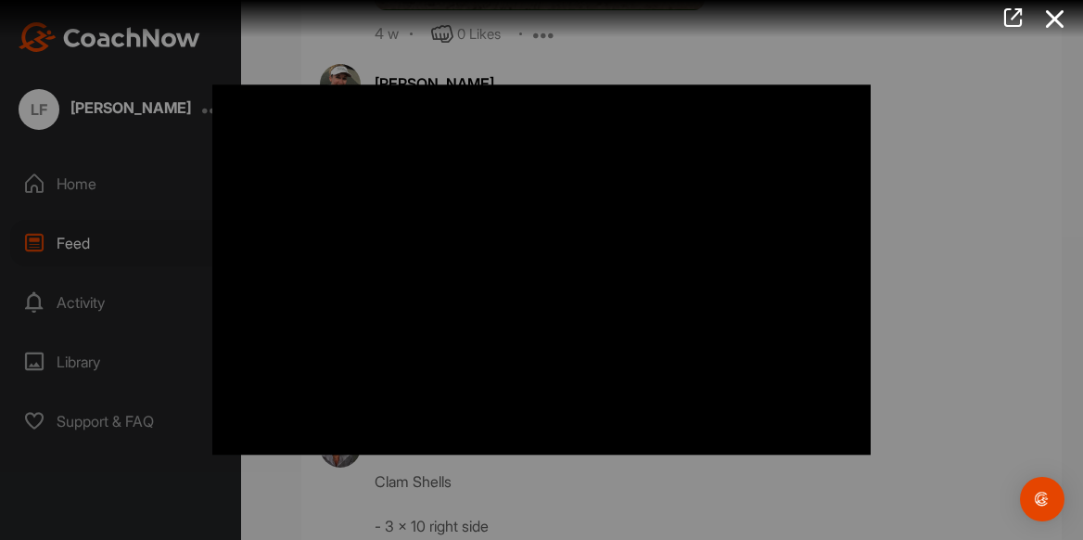
click at [885, 178] on div "Video Player is loading. Play Video Pause Skip Backward Skip Forward Mute Curre…" at bounding box center [541, 269] width 695 height 407
click at [1034, 19] on icon at bounding box center [1055, 19] width 43 height 34
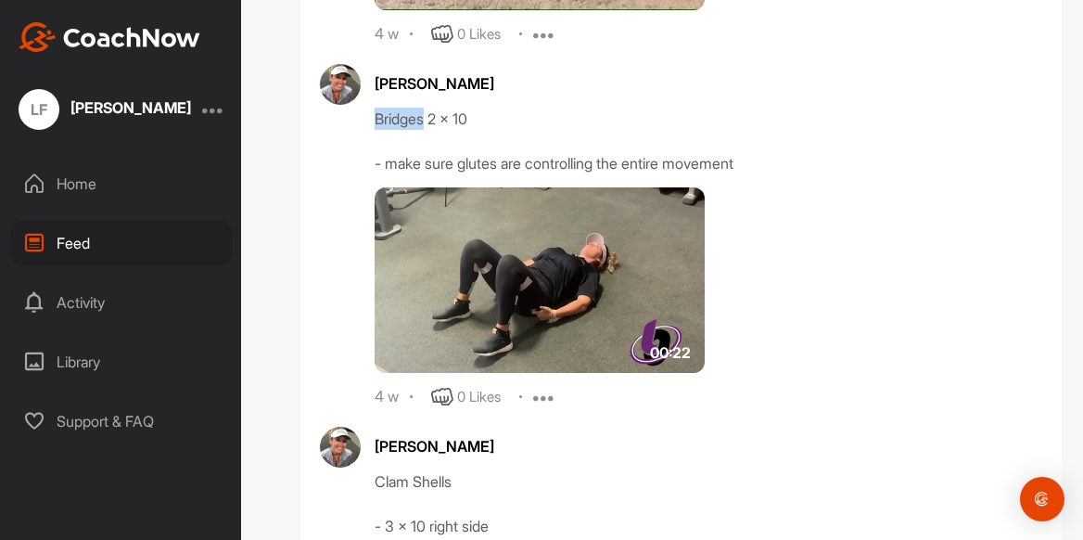
drag, startPoint x: 371, startPoint y: 117, endPoint x: 422, endPoint y: 118, distance: 51.0
click at [422, 118] on div "Bridges 2 x 10 - make sure glutes are controlling the entire movement" at bounding box center [709, 141] width 668 height 67
copy div "Bridges"
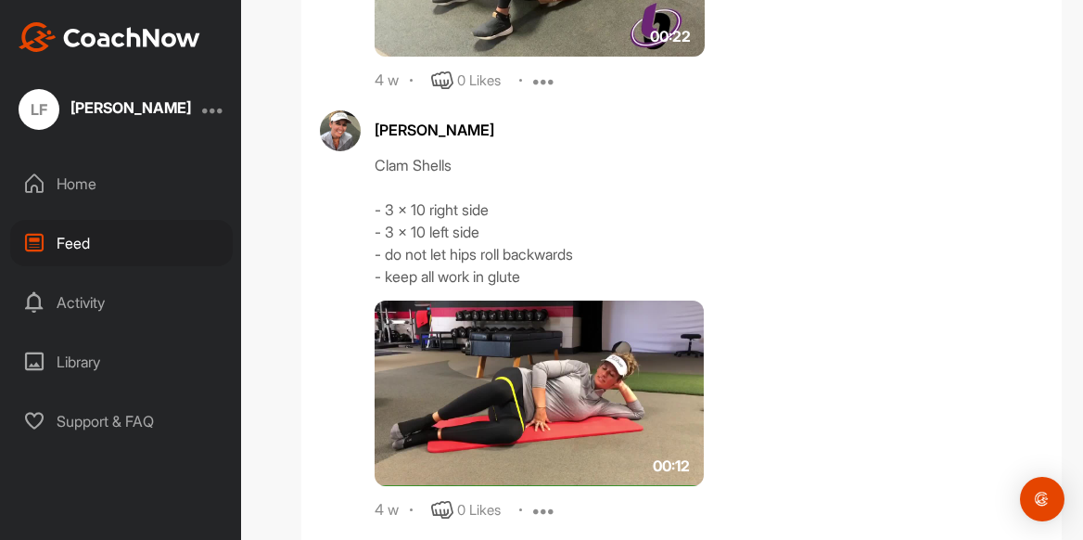
scroll to position [6678, 0]
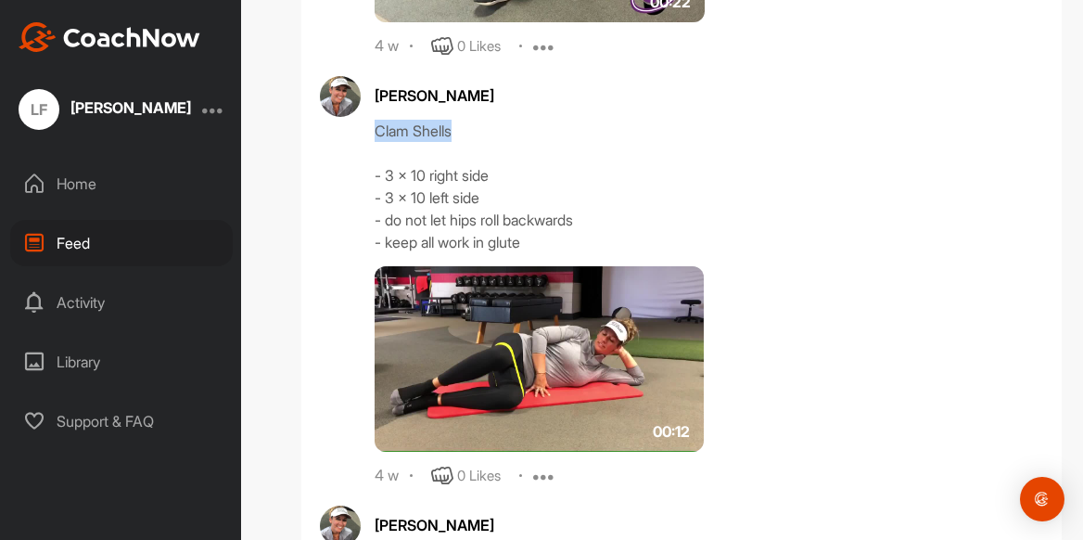
drag, startPoint x: 373, startPoint y: 132, endPoint x: 475, endPoint y: 129, distance: 102.0
click at [475, 129] on div "Clam Shells - 3 x 10 right side - 3 x 10 left side - do not let hips roll backw…" at bounding box center [709, 187] width 668 height 134
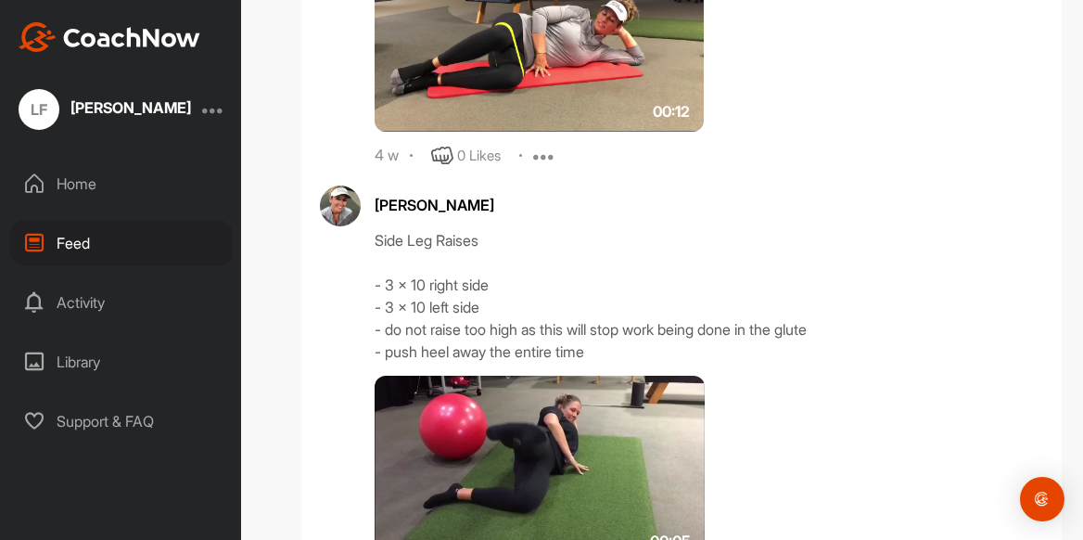
scroll to position [7057, 0]
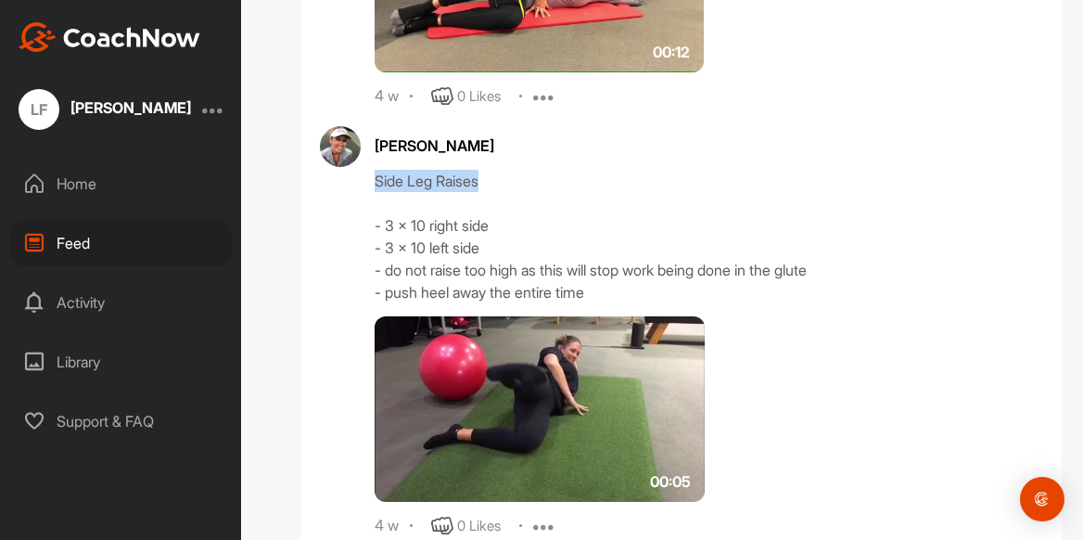
drag, startPoint x: 373, startPoint y: 180, endPoint x: 486, endPoint y: 179, distance: 113.1
click at [486, 179] on div "Side Leg Raises - 3 x 10 right side - 3 x 10 left side - do not raise too high …" at bounding box center [709, 237] width 668 height 134
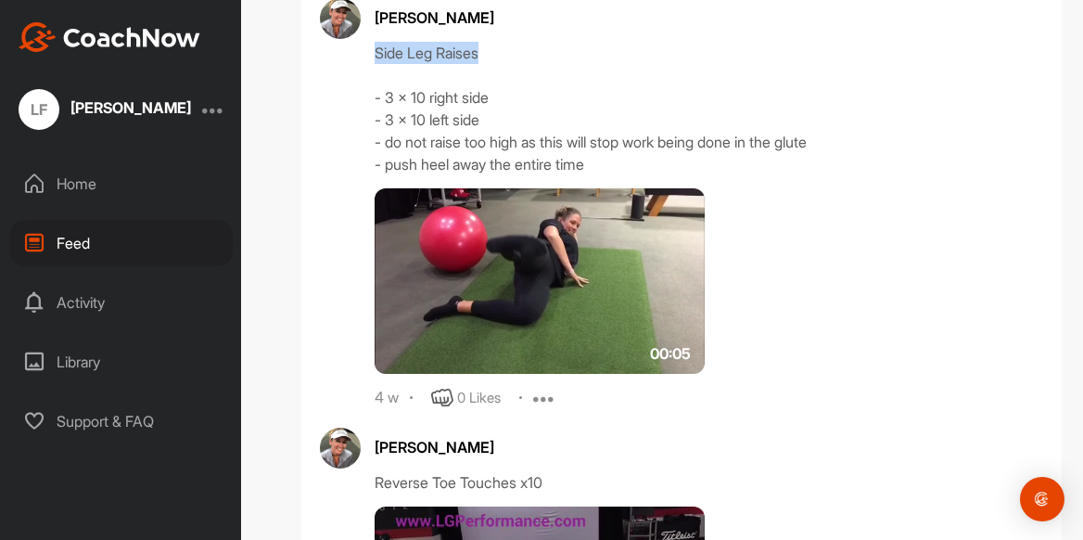
scroll to position [7447, 0]
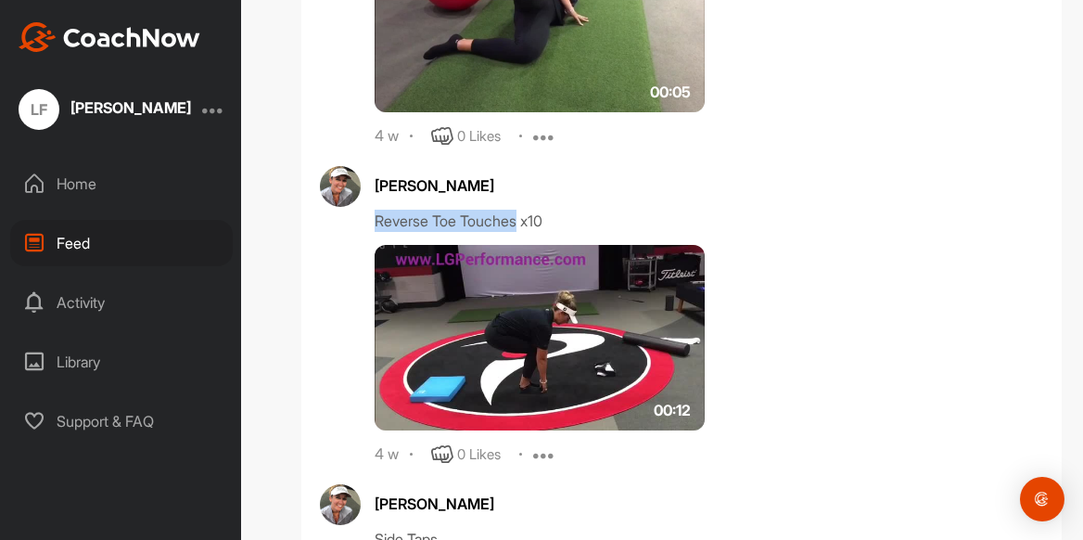
drag, startPoint x: 372, startPoint y: 221, endPoint x: 521, endPoint y: 226, distance: 149.4
click at [521, 226] on div "Reverse Toe Touches x10" at bounding box center [709, 221] width 668 height 22
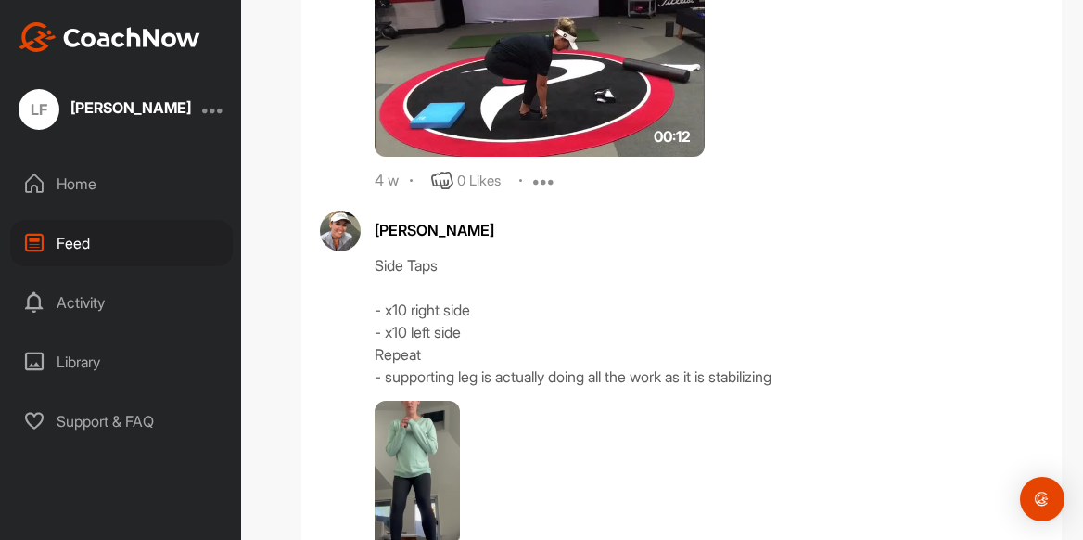
scroll to position [7856, 0]
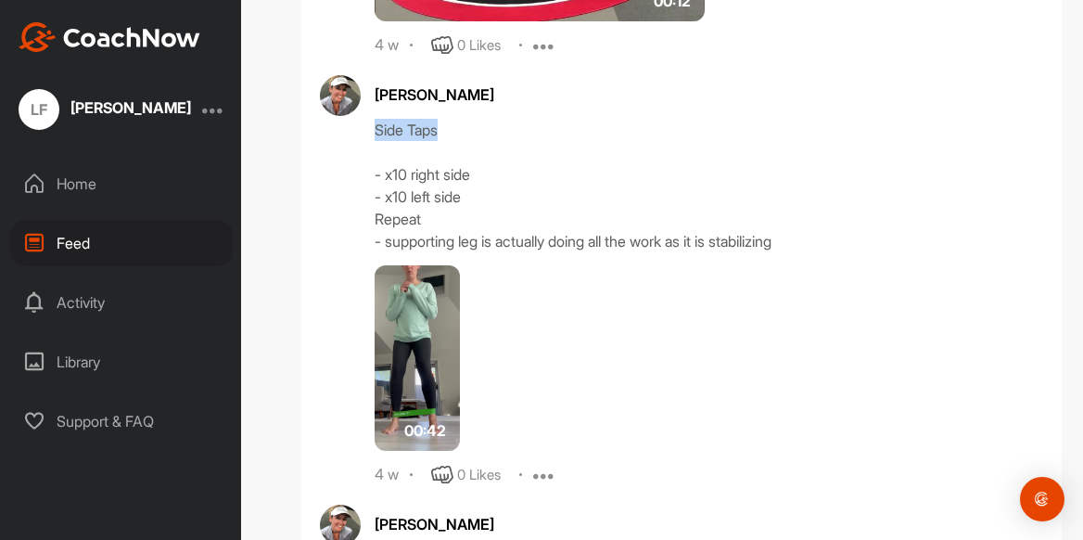
drag, startPoint x: 372, startPoint y: 130, endPoint x: 446, endPoint y: 132, distance: 74.2
click at [446, 132] on div "Side Taps - x10 right side - x10 left side Repeat - supporting leg is actually …" at bounding box center [709, 186] width 668 height 134
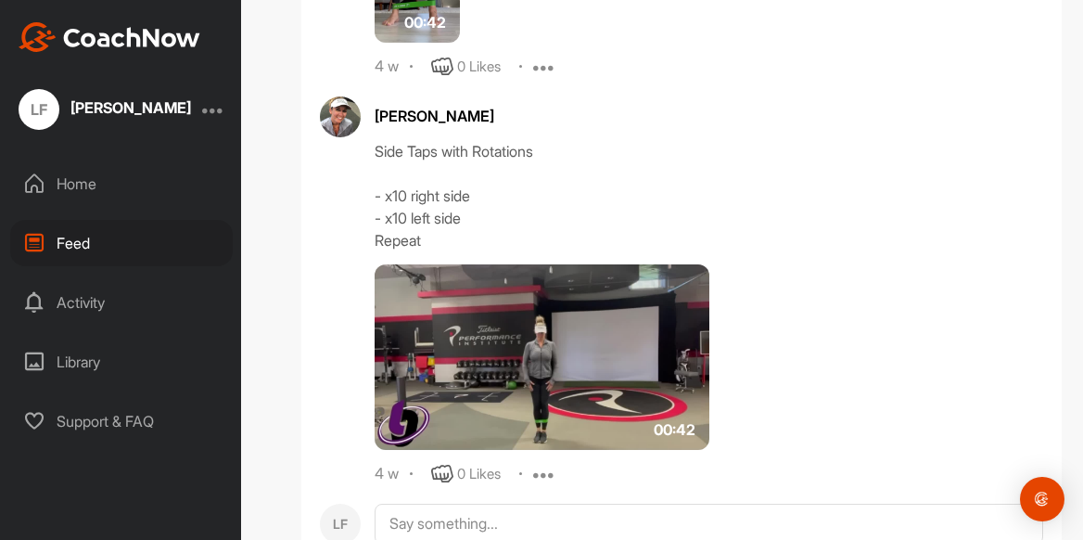
scroll to position [8221, 0]
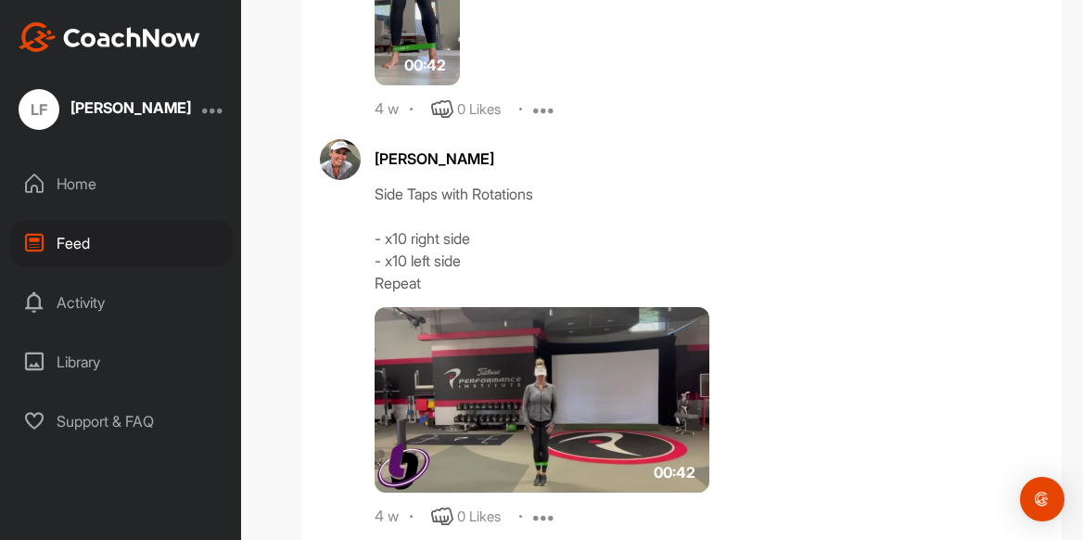
click at [486, 405] on img at bounding box center [542, 399] width 335 height 185
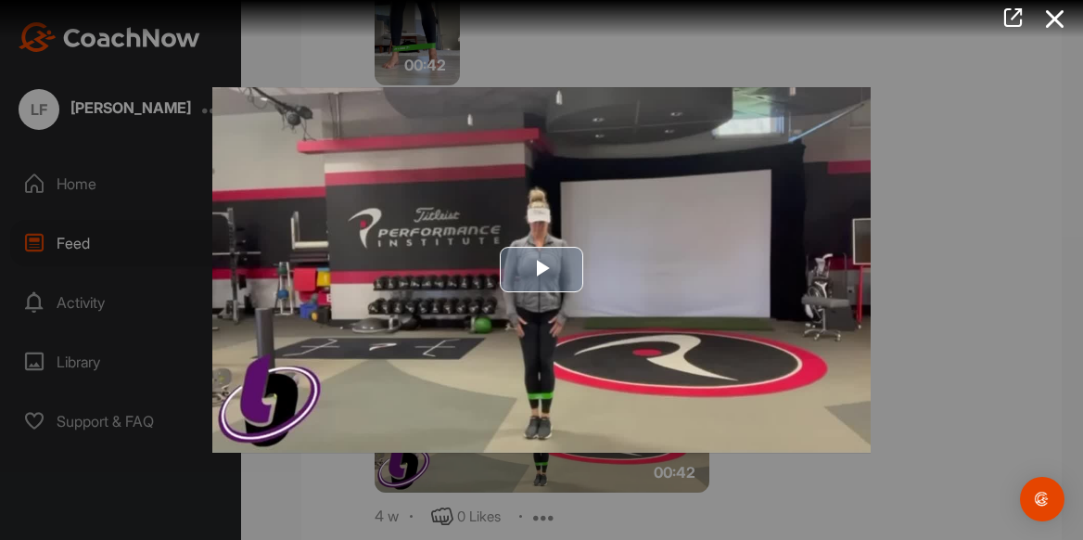
click at [541, 270] on span "Video Player" at bounding box center [541, 270] width 0 height 0
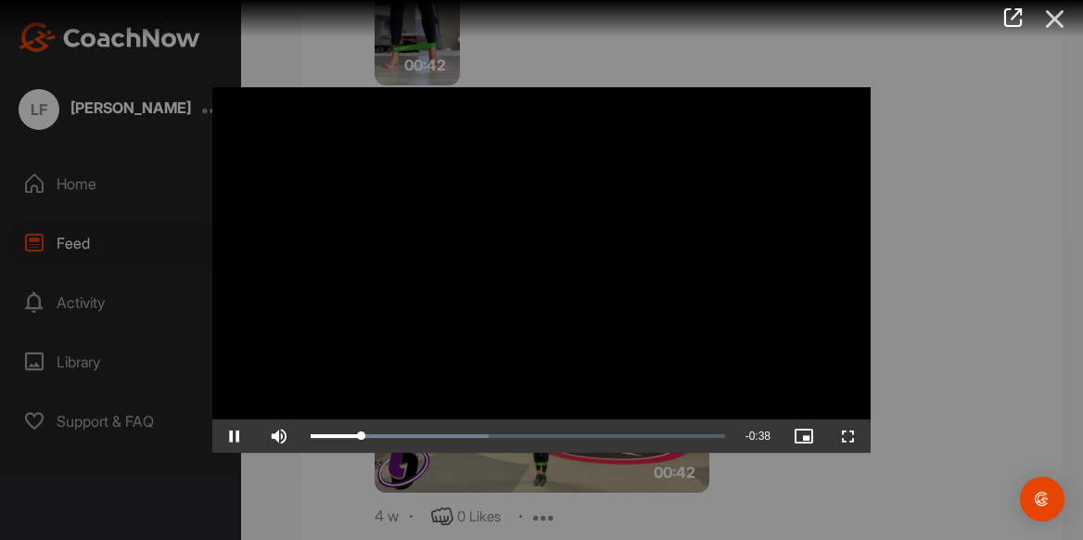
click at [1050, 25] on icon at bounding box center [1055, 19] width 43 height 34
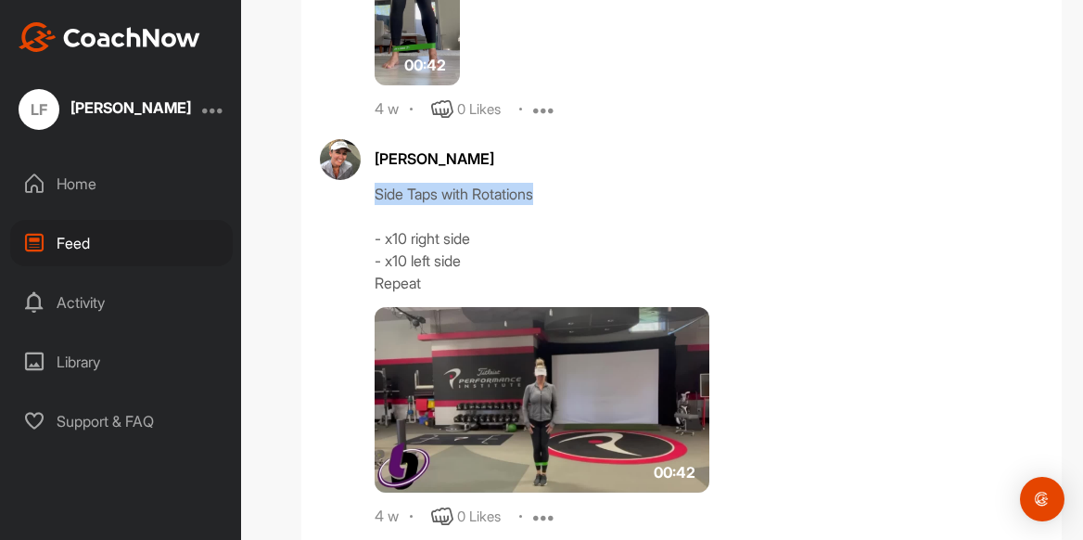
drag, startPoint x: 375, startPoint y: 193, endPoint x: 584, endPoint y: 185, distance: 209.7
click at [584, 185] on div "Side Taps with Rotations - x10 right side - x10 left side Repeat" at bounding box center [709, 238] width 668 height 111
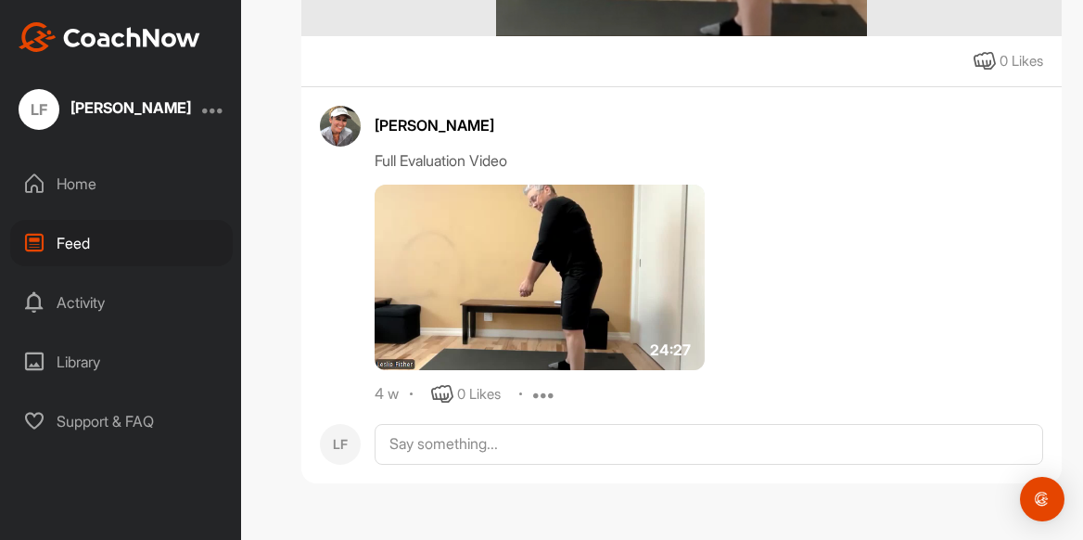
scroll to position [0, 0]
